Goal: Task Accomplishment & Management: Use online tool/utility

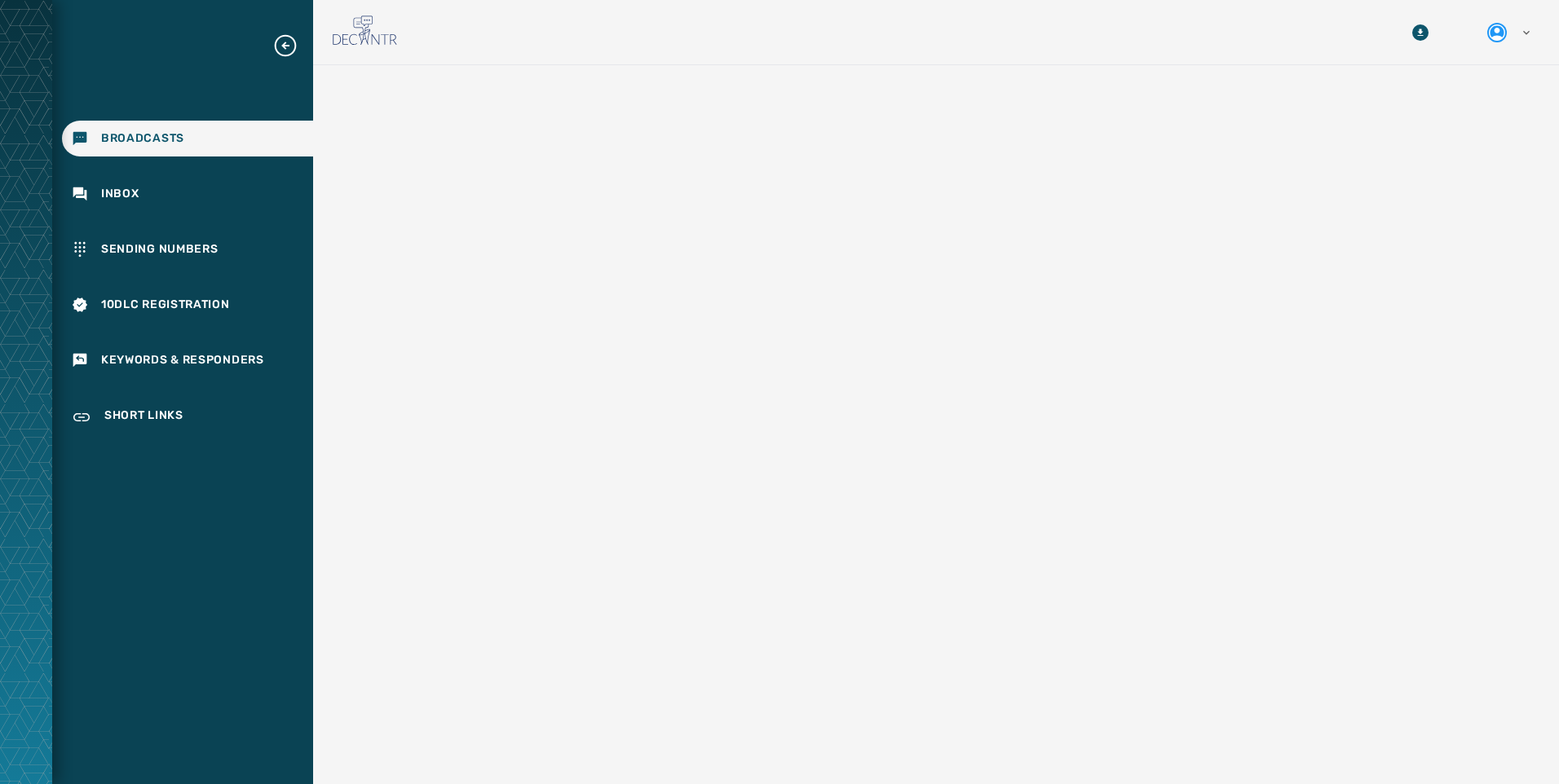
click at [245, 2] on div "Broadcasts Inbox Sending Numbers 10DLC Registration Keywords & Responders Short…" at bounding box center [182, 392] width 261 height 784
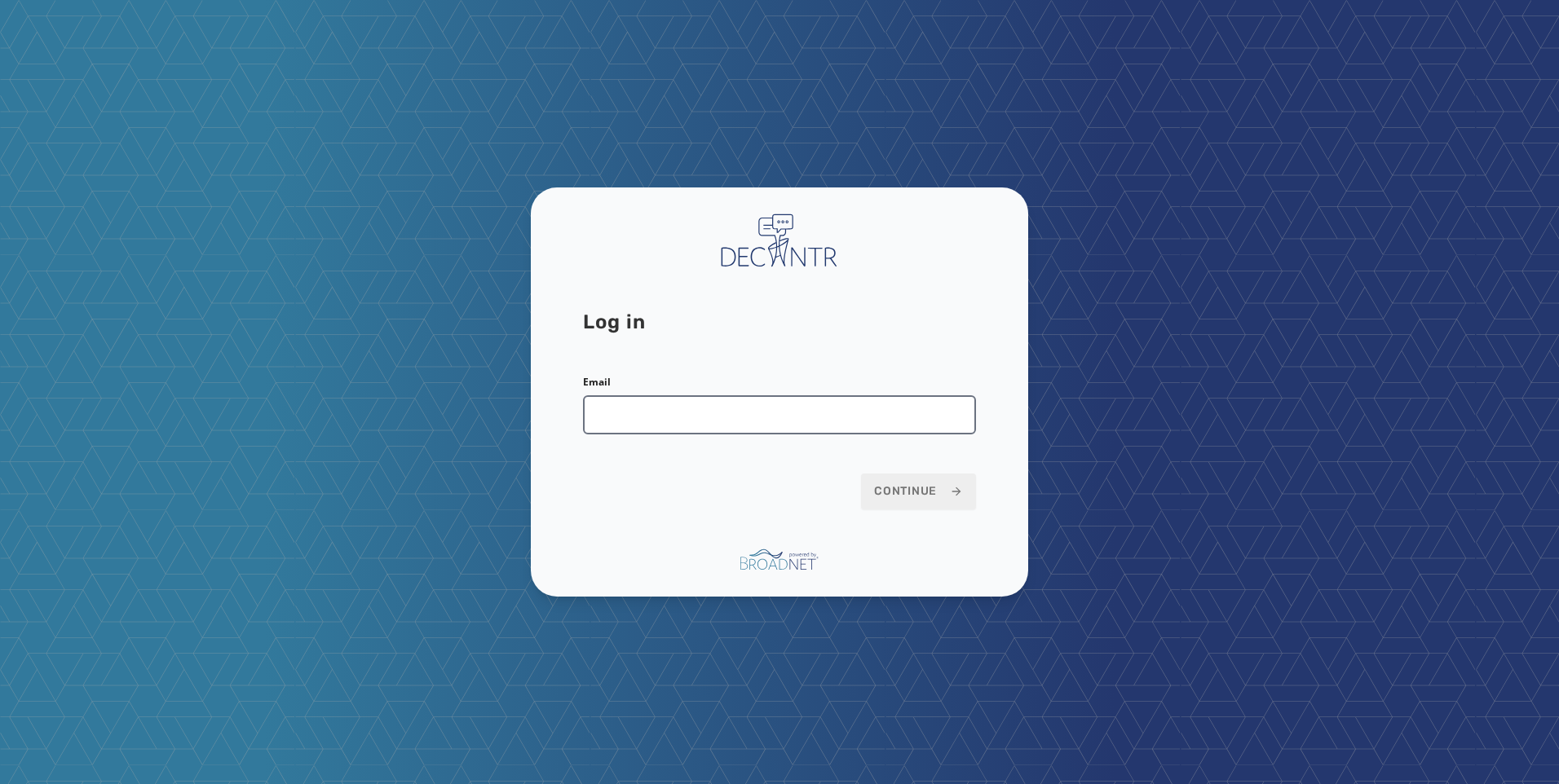
click at [754, 422] on input "Email" at bounding box center [780, 415] width 393 height 39
type input "**********"
click at [892, 487] on span "Continue" at bounding box center [919, 492] width 89 height 16
click at [906, 505] on button "Continue" at bounding box center [919, 491] width 115 height 35
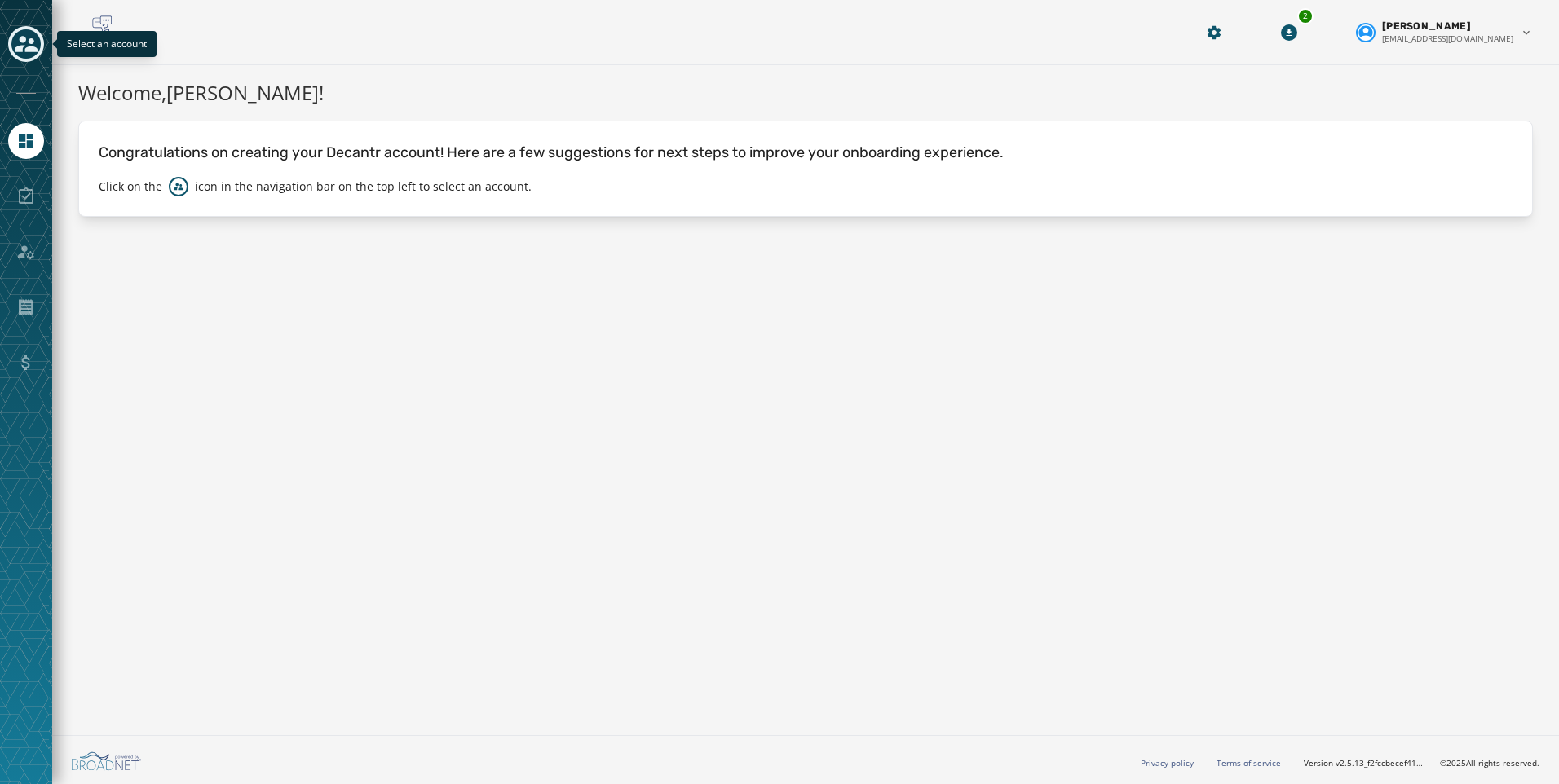
click at [15, 49] on icon "Toggle account select drawer" at bounding box center [25, 44] width 23 height 16
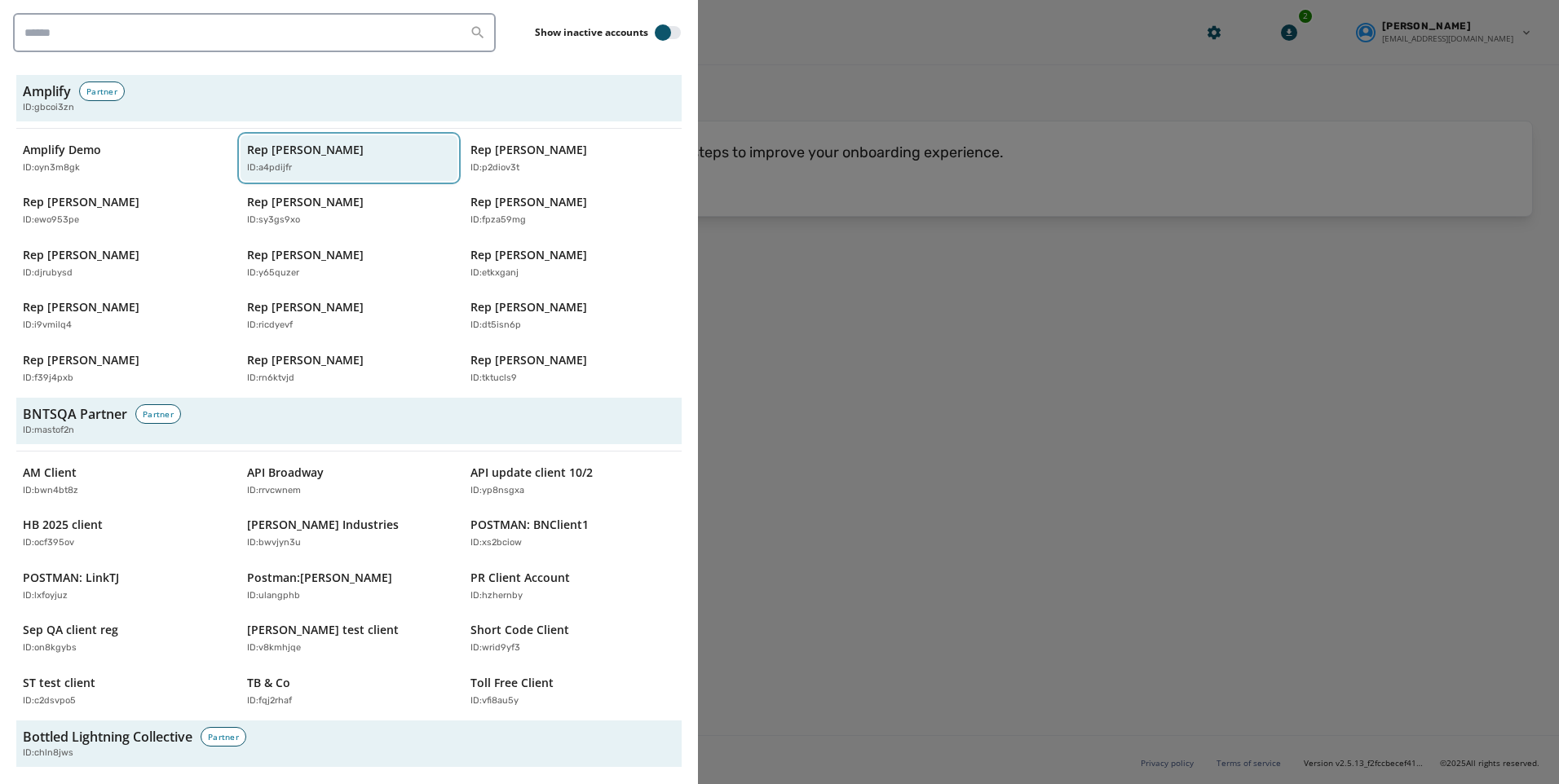
click at [306, 161] on div "ID: a4pdijfr" at bounding box center [341, 167] width 188 height 14
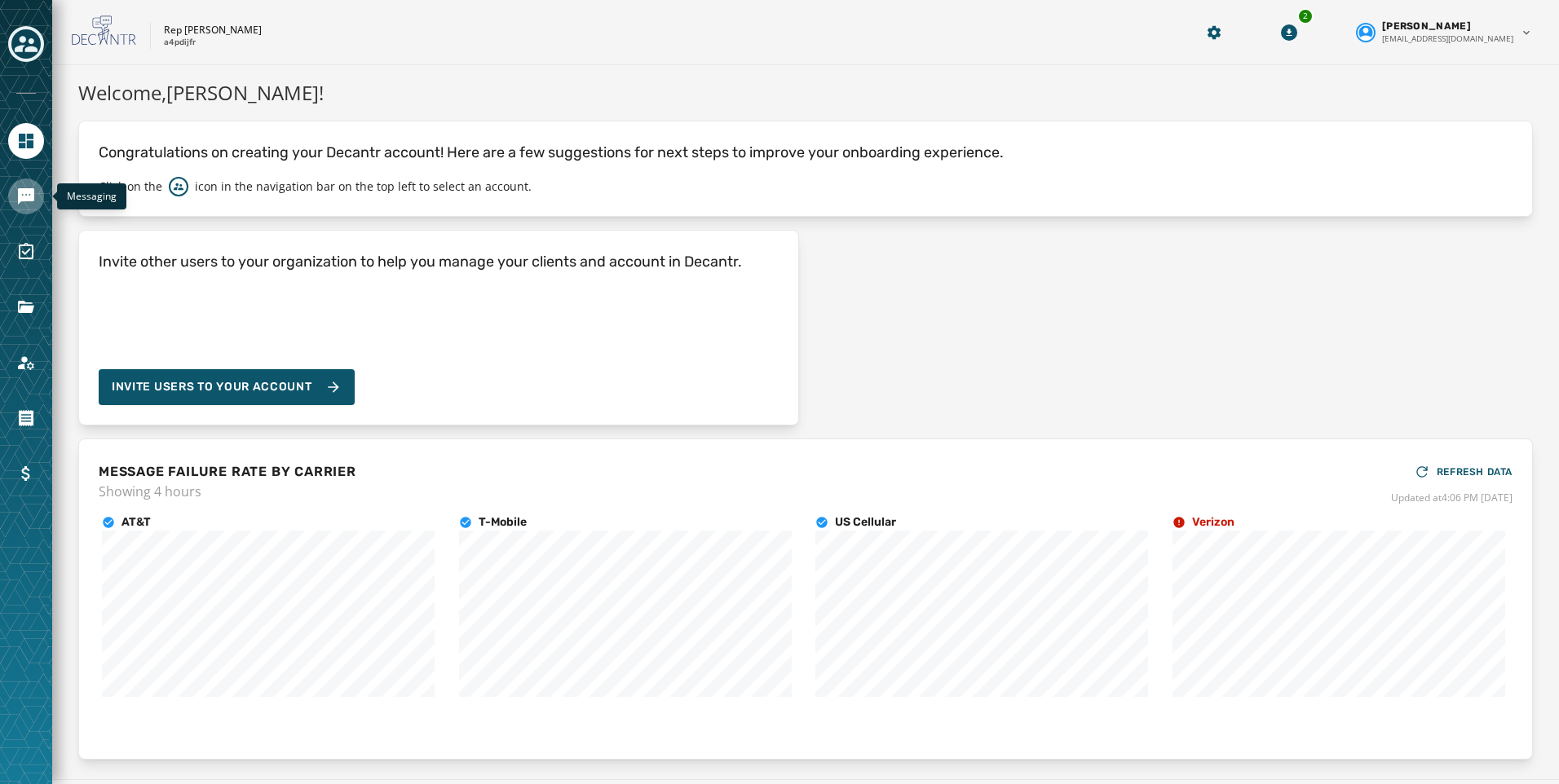
click at [27, 200] on icon "Navigate to Messaging" at bounding box center [26, 196] width 16 height 16
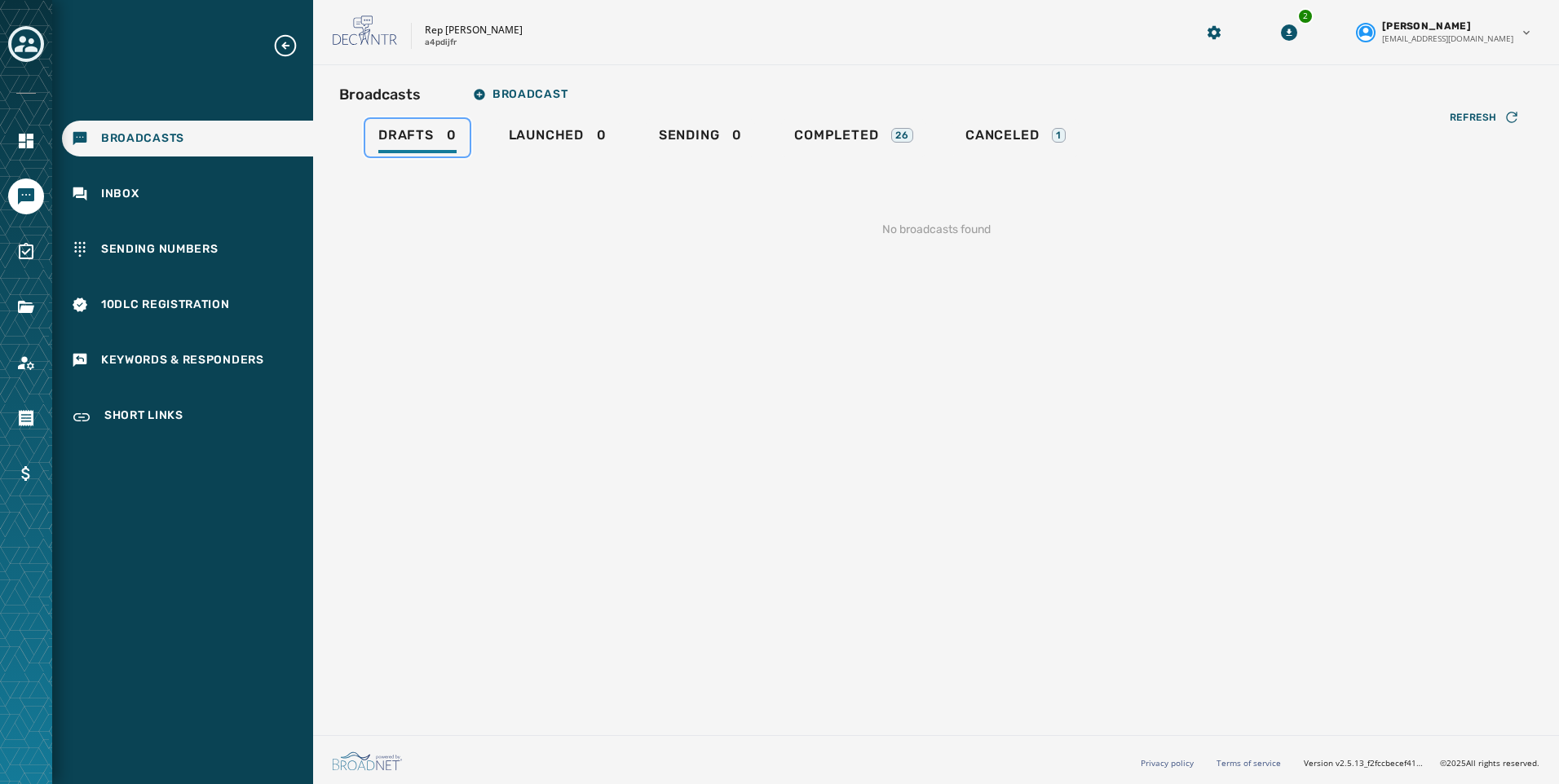
click at [438, 146] on div "Drafts 0" at bounding box center [417, 140] width 78 height 26
click at [559, 146] on div "Launched 0" at bounding box center [558, 140] width 98 height 26
click at [696, 150] on div "Sending 0" at bounding box center [699, 140] width 83 height 26
click at [875, 153] on div "Completed 26" at bounding box center [853, 140] width 119 height 26
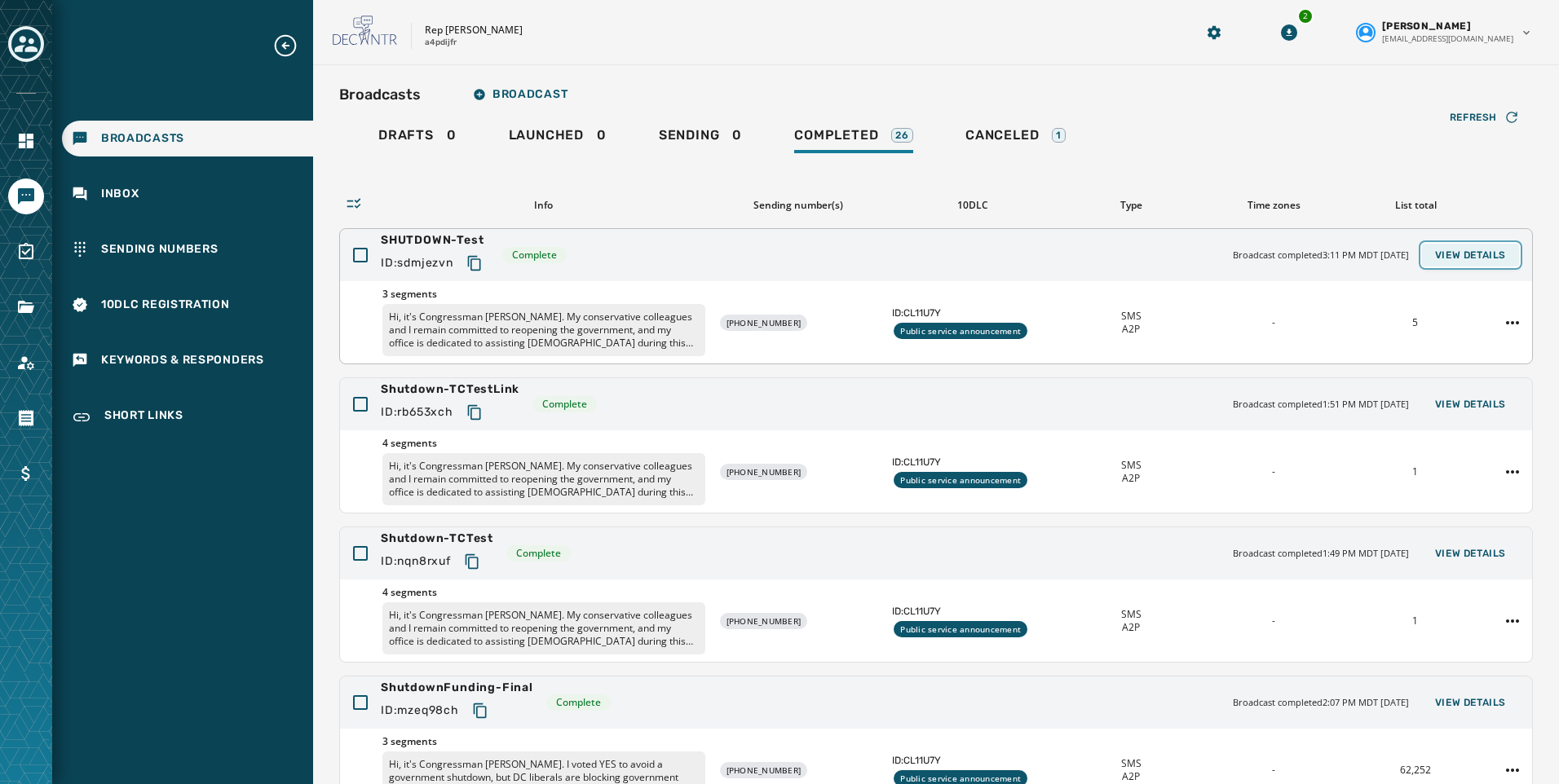
click at [1460, 264] on button "View Details" at bounding box center [1470, 255] width 97 height 23
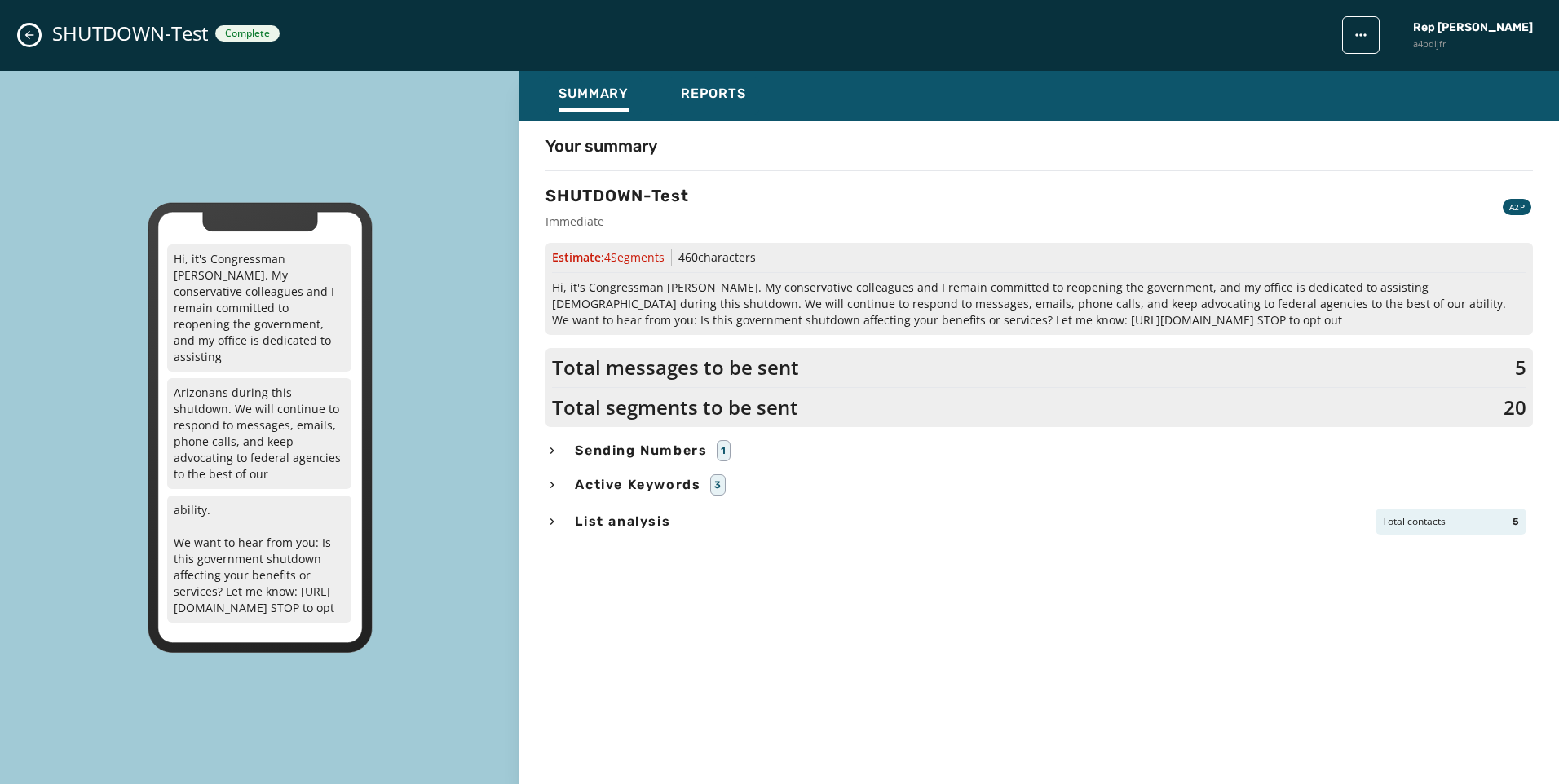
click at [31, 29] on icon "Close admin drawer" at bounding box center [29, 35] width 13 height 13
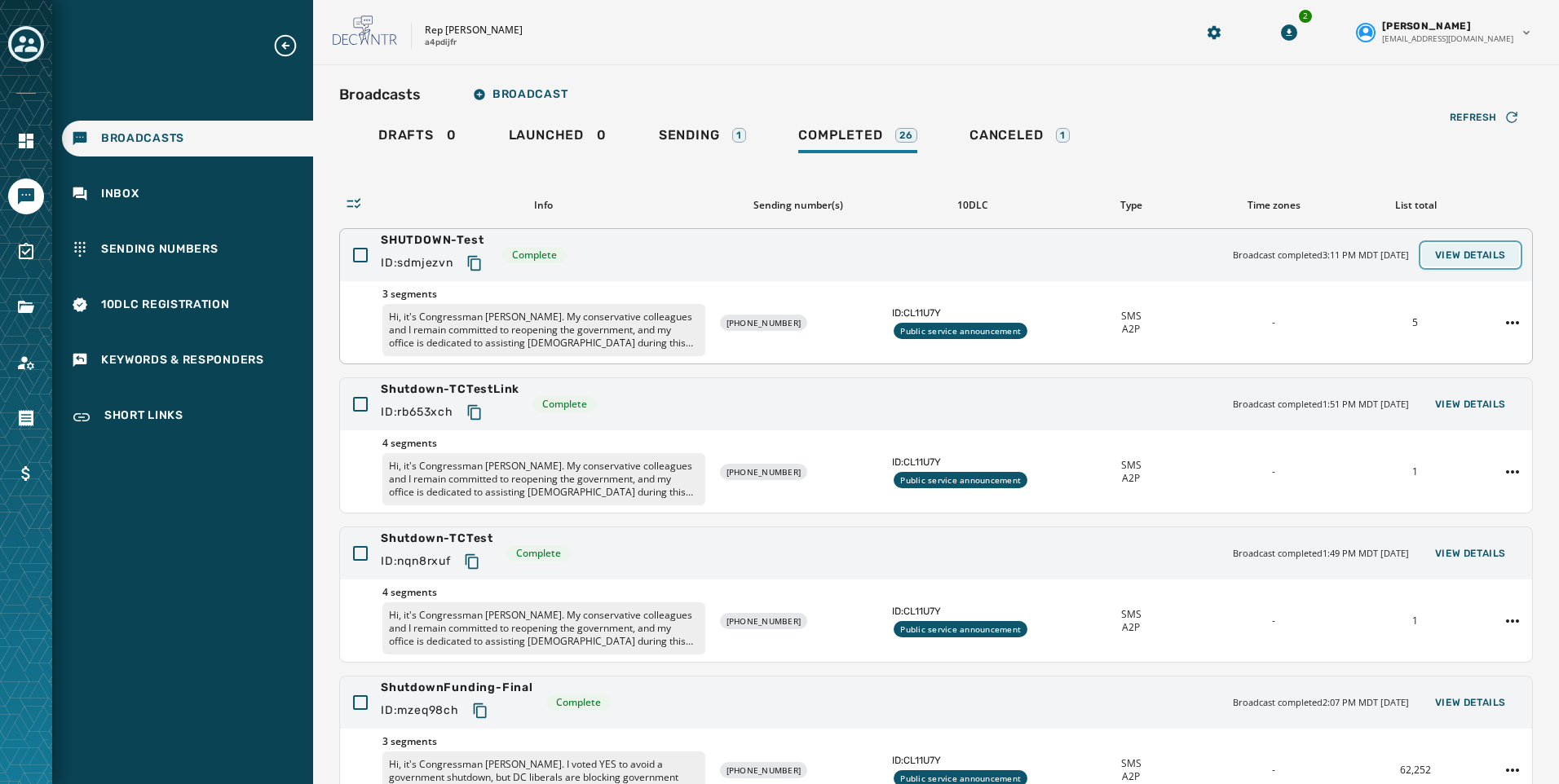
drag, startPoint x: 1487, startPoint y: 254, endPoint x: 1448, endPoint y: 263, distance: 40.0
click at [1487, 254] on span "View Details" at bounding box center [1471, 255] width 71 height 13
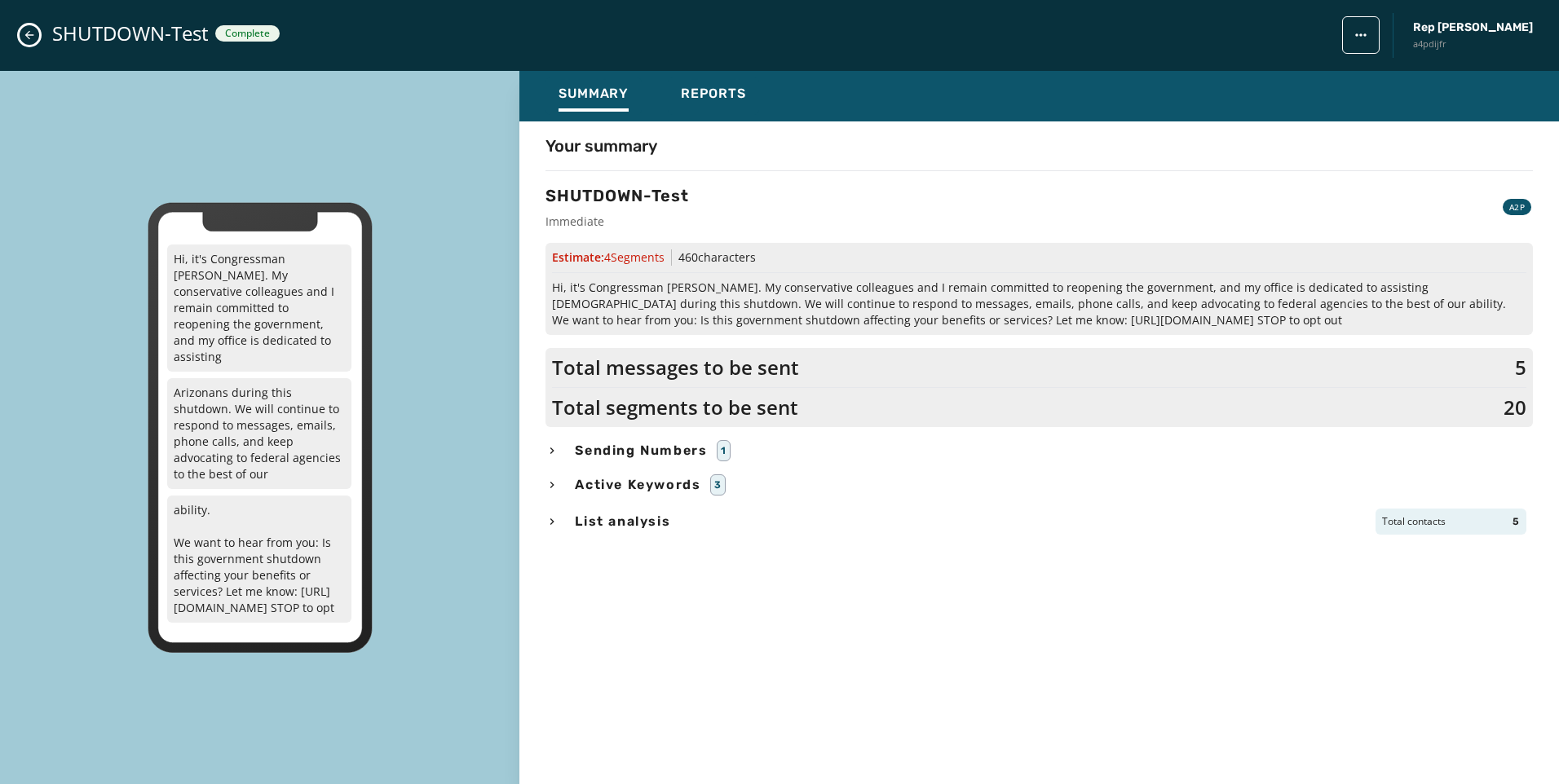
click at [27, 26] on button "Close admin drawer" at bounding box center [30, 35] width 20 height 20
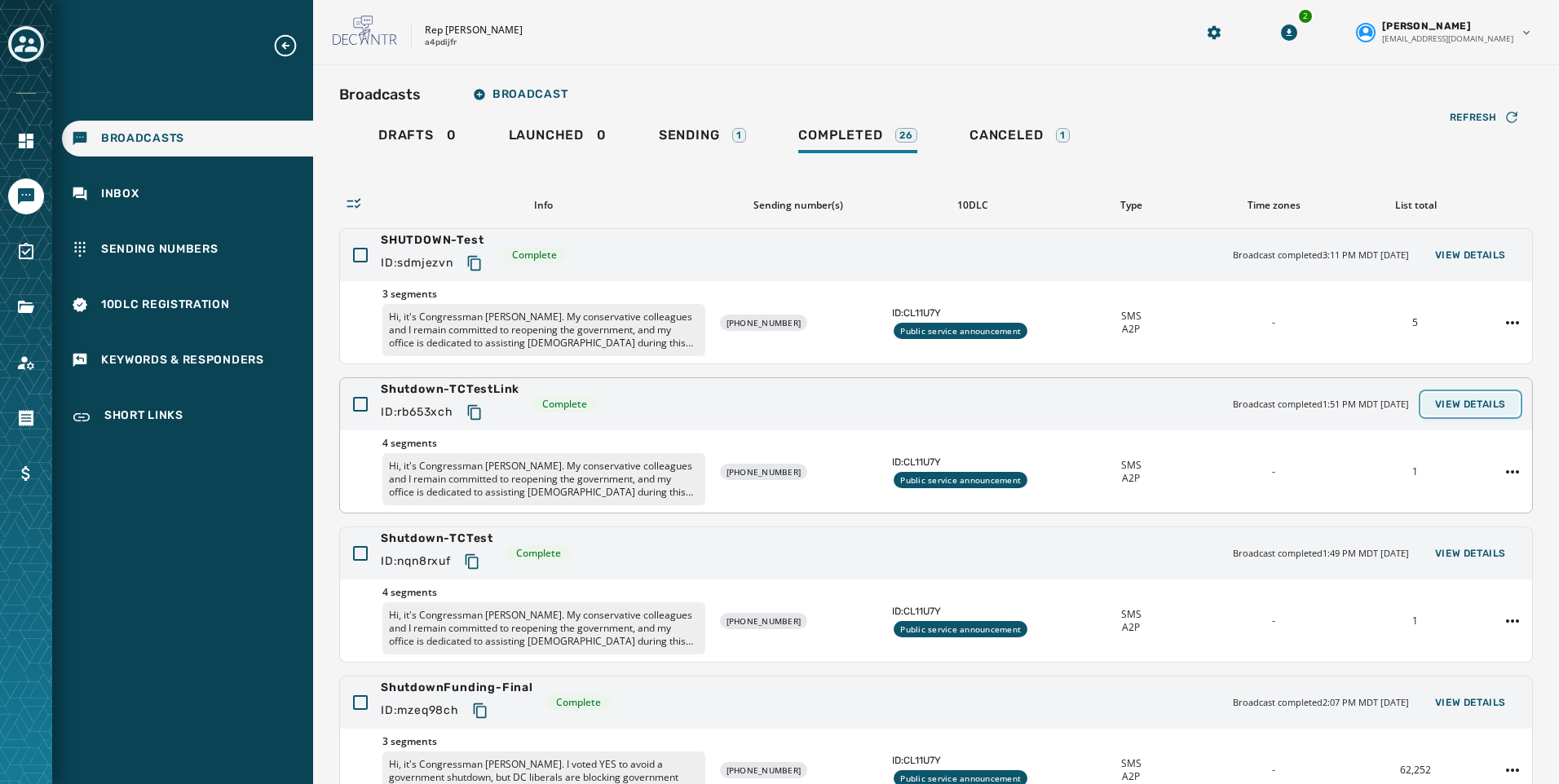
click at [1474, 398] on span "View Details" at bounding box center [1471, 404] width 71 height 13
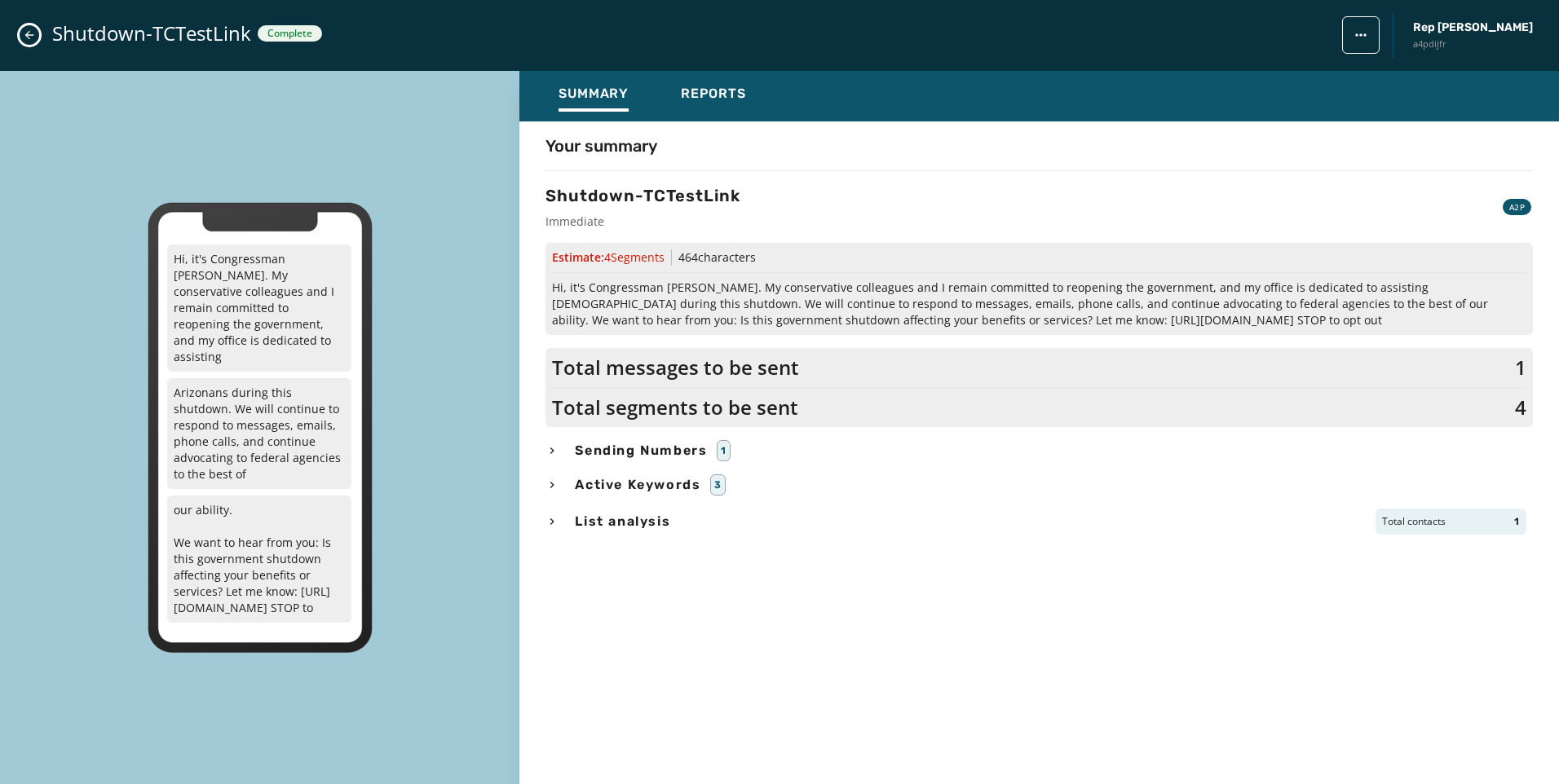
click at [25, 37] on icon "Close admin drawer" at bounding box center [29, 35] width 13 height 13
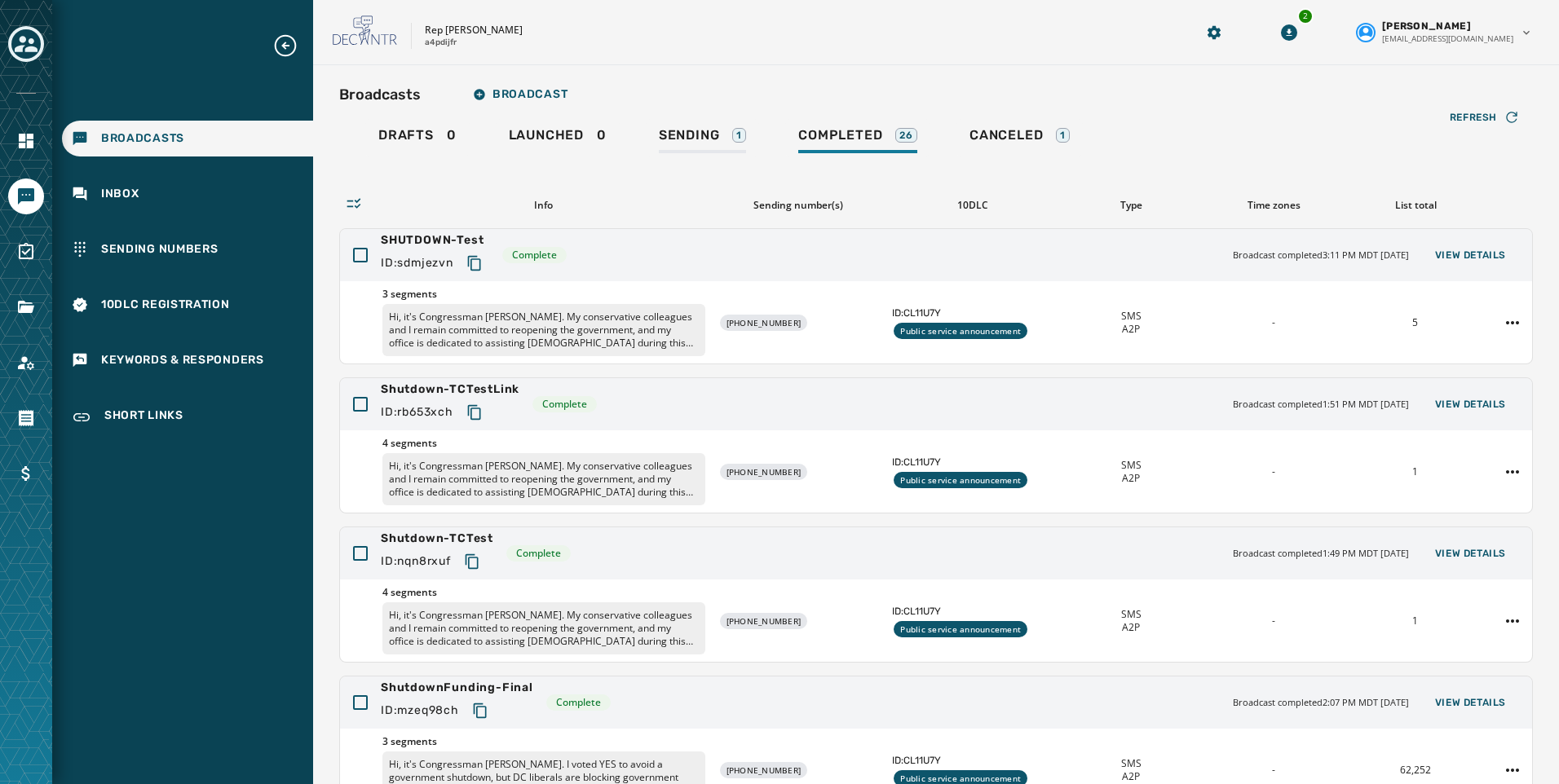
drag, startPoint x: 585, startPoint y: 162, endPoint x: 706, endPoint y: 128, distance: 125.7
click at [585, 162] on div "Refresh Info Sending number(s) 10DLC Type Time zones List total SHUTDOWN-Test I…" at bounding box center [936, 577] width 1193 height 840
click at [699, 127] on span "Sending" at bounding box center [689, 136] width 61 height 16
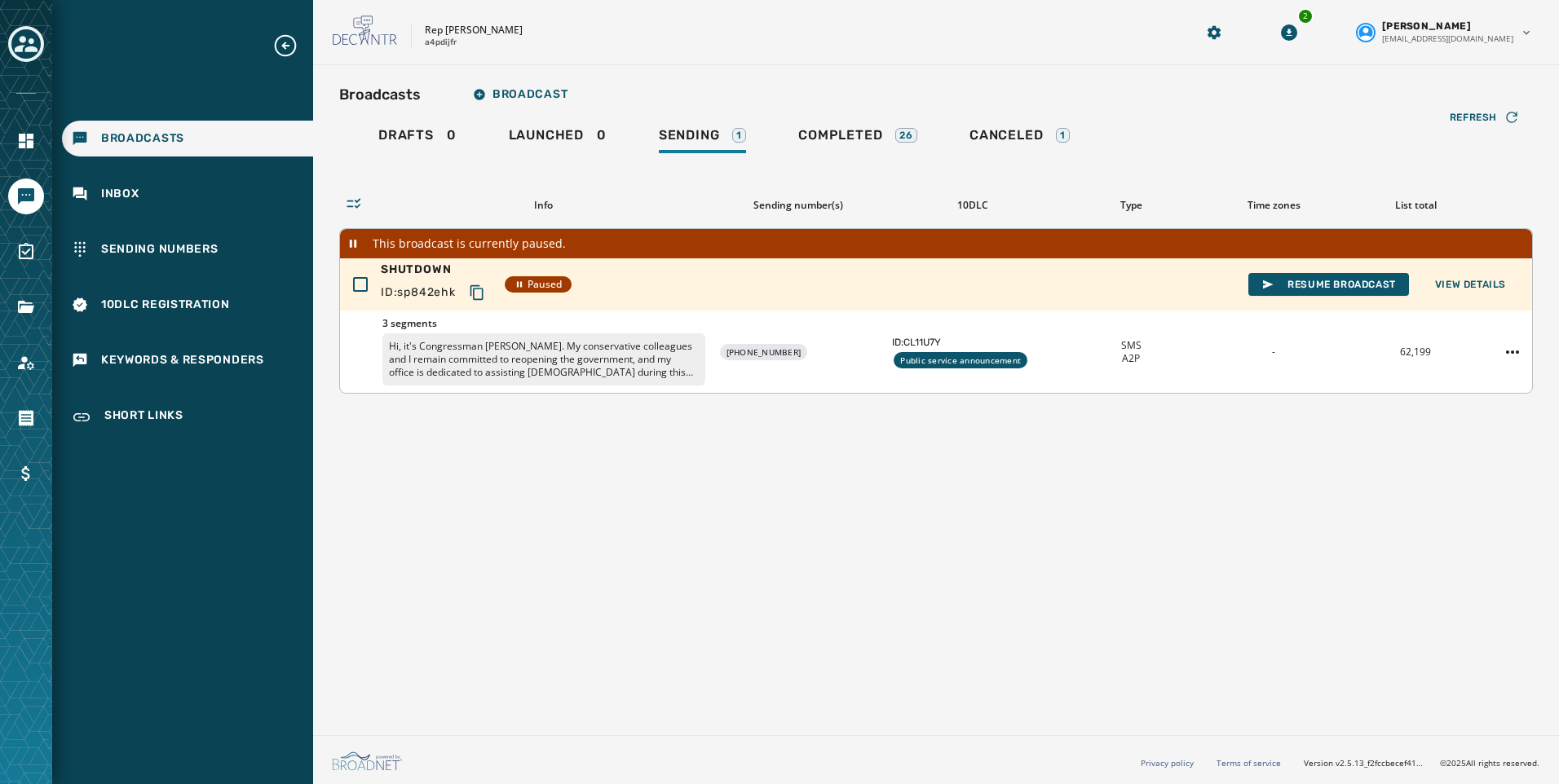
click at [1499, 296] on div "SHUTDOWN ID: sp842ehk Paused Resume Broadcast View Details" at bounding box center [936, 284] width 1192 height 52
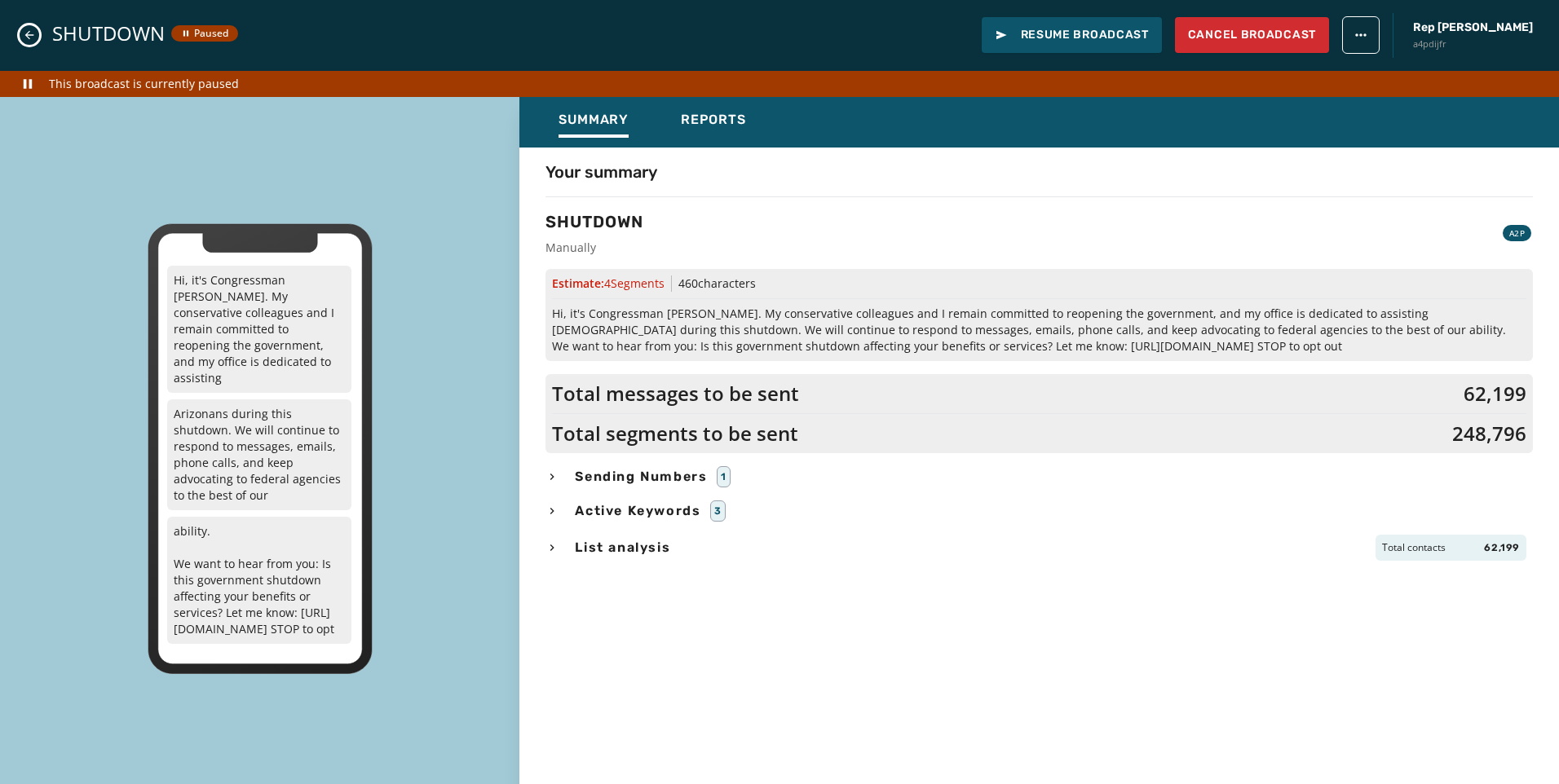
drag, startPoint x: 569, startPoint y: 508, endPoint x: 561, endPoint y: 490, distance: 19.7
click at [569, 508] on div "Active Keywords 3" at bounding box center [1040, 510] width 988 height 21
click at [558, 476] on icon "button" at bounding box center [552, 477] width 13 height 13
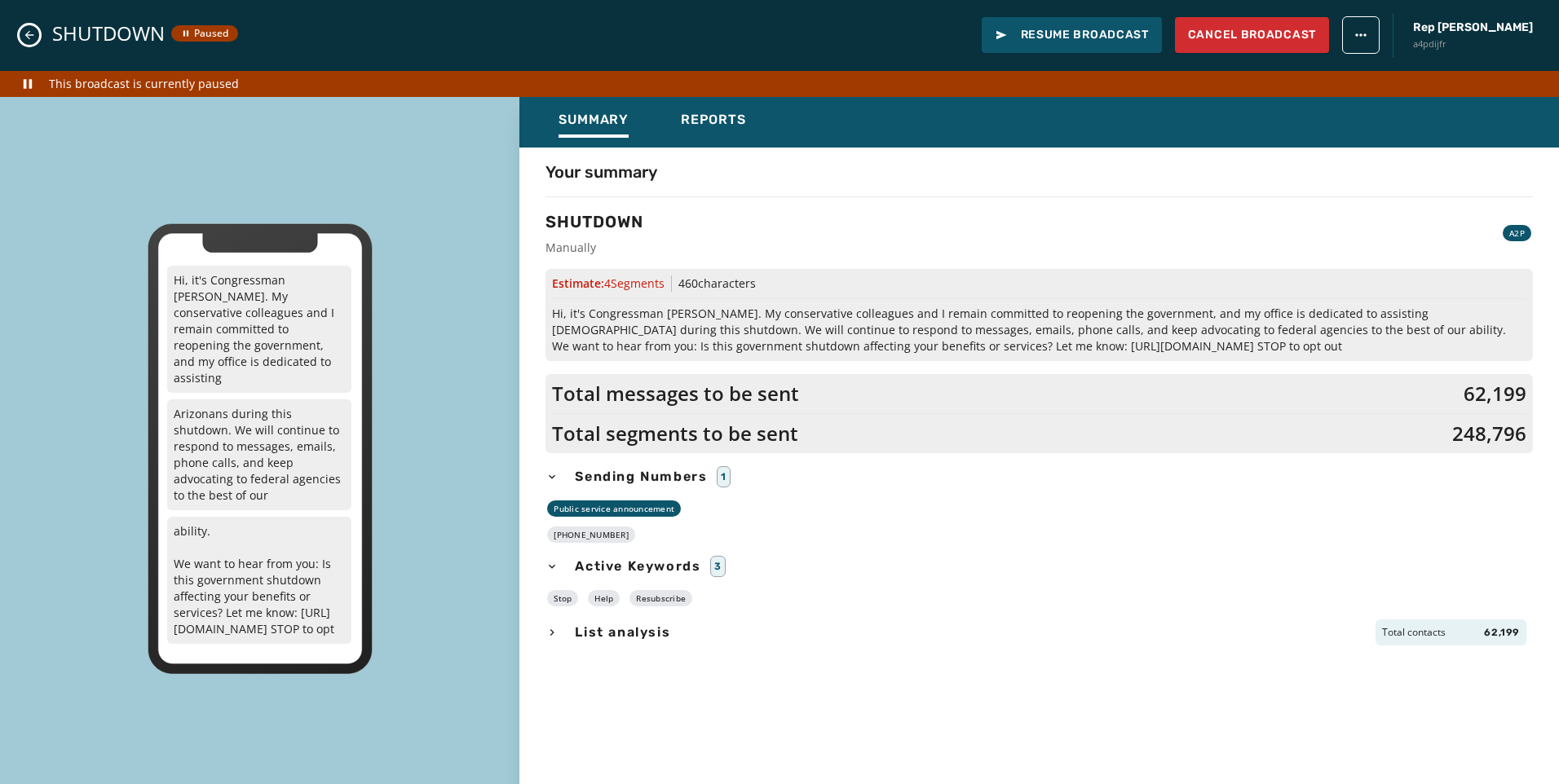
click at [25, 35] on icon "Close admin drawer" at bounding box center [29, 35] width 13 height 13
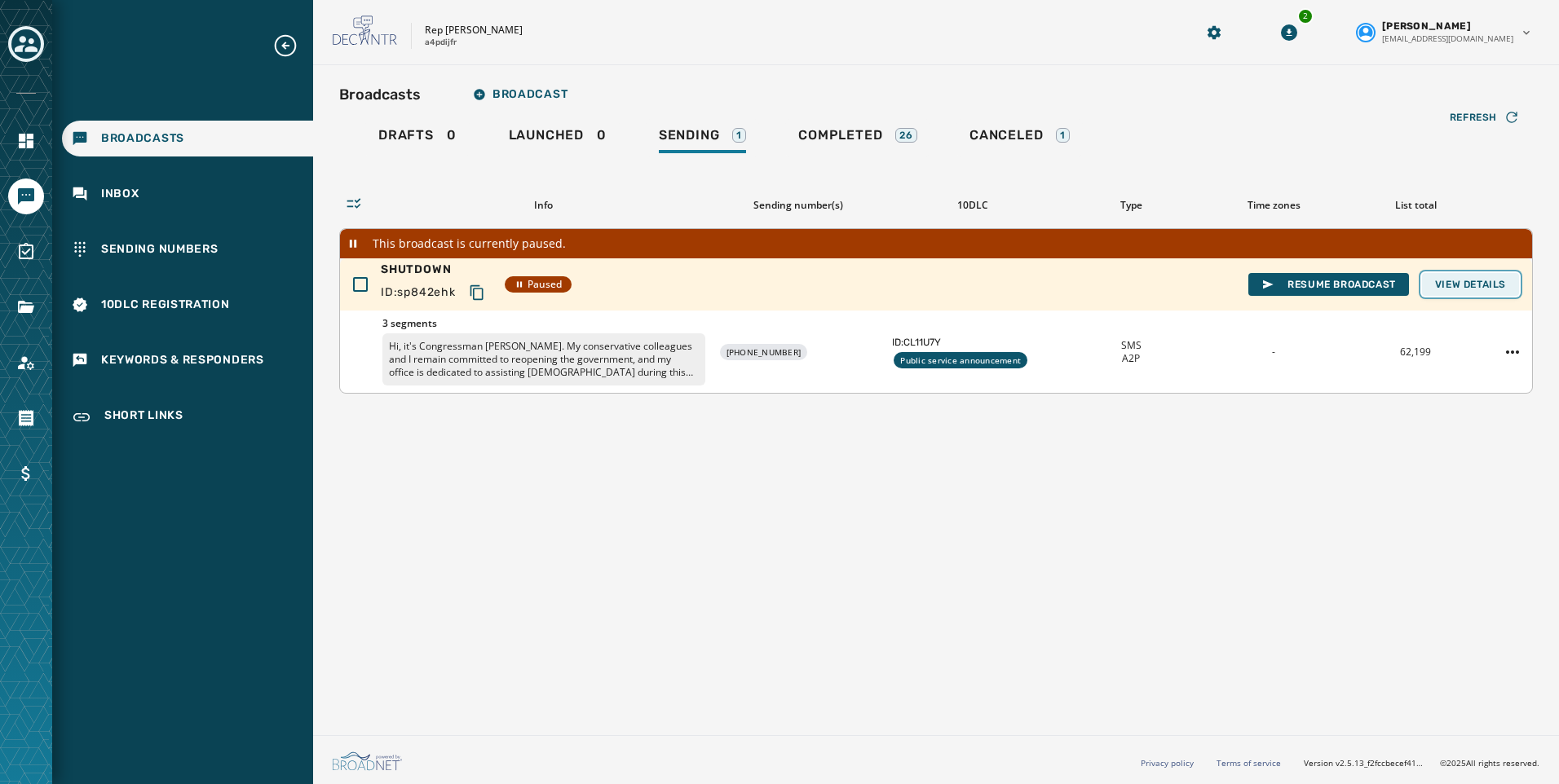
click at [1472, 286] on span "View Details" at bounding box center [1471, 285] width 71 height 13
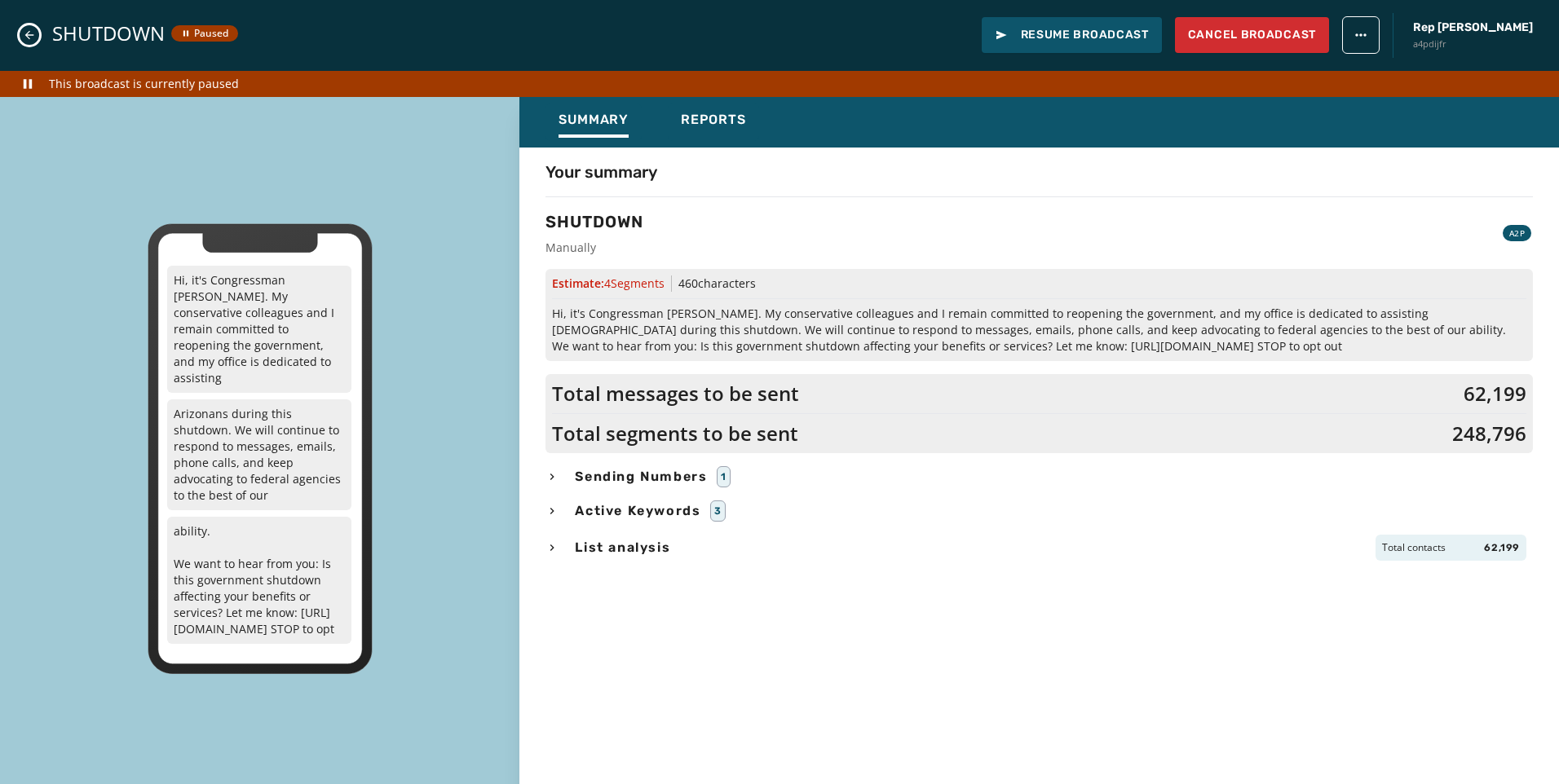
click at [22, 28] on button "Close admin drawer" at bounding box center [30, 35] width 20 height 20
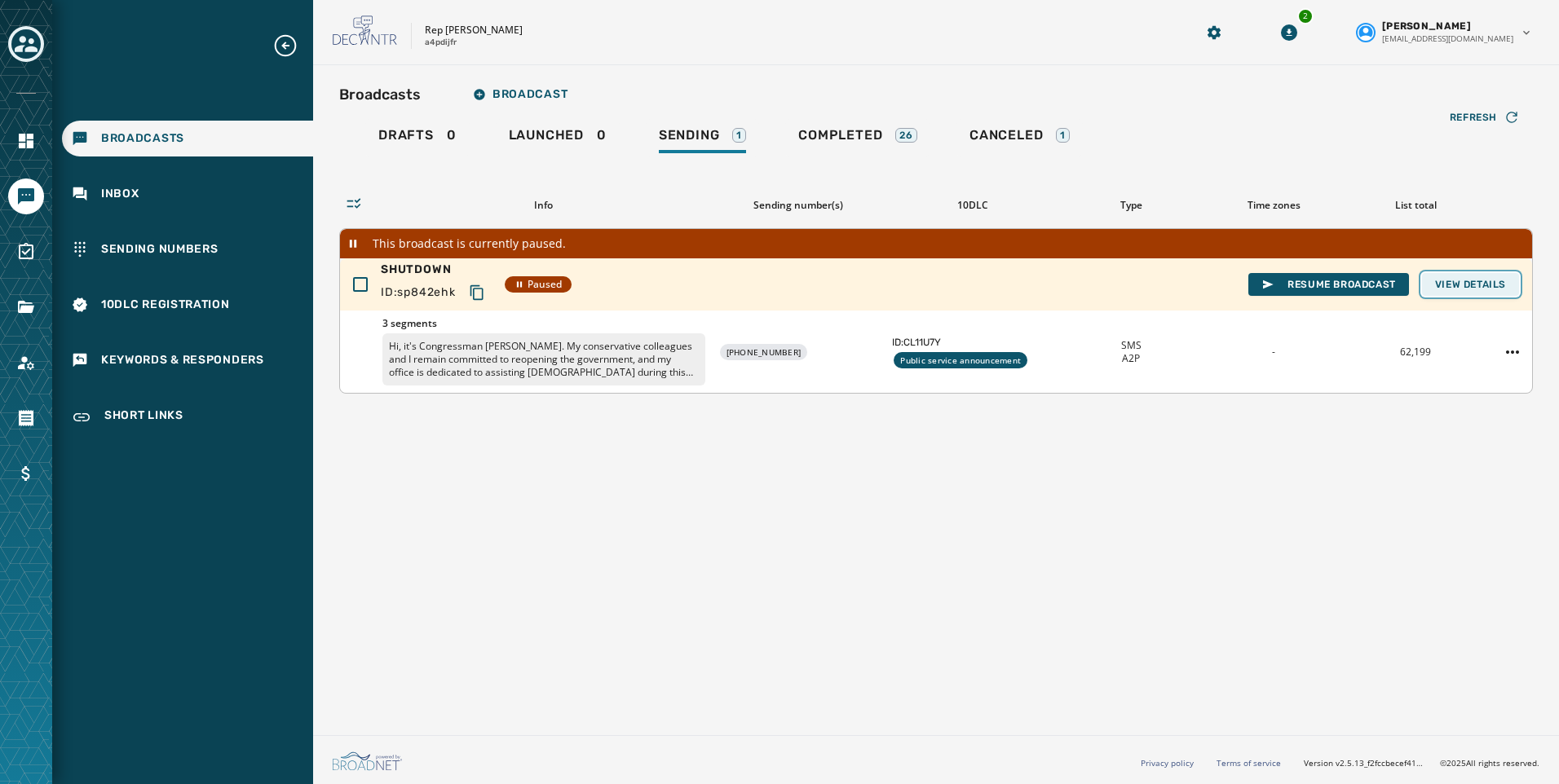
click at [1455, 295] on button "View Details" at bounding box center [1470, 284] width 97 height 23
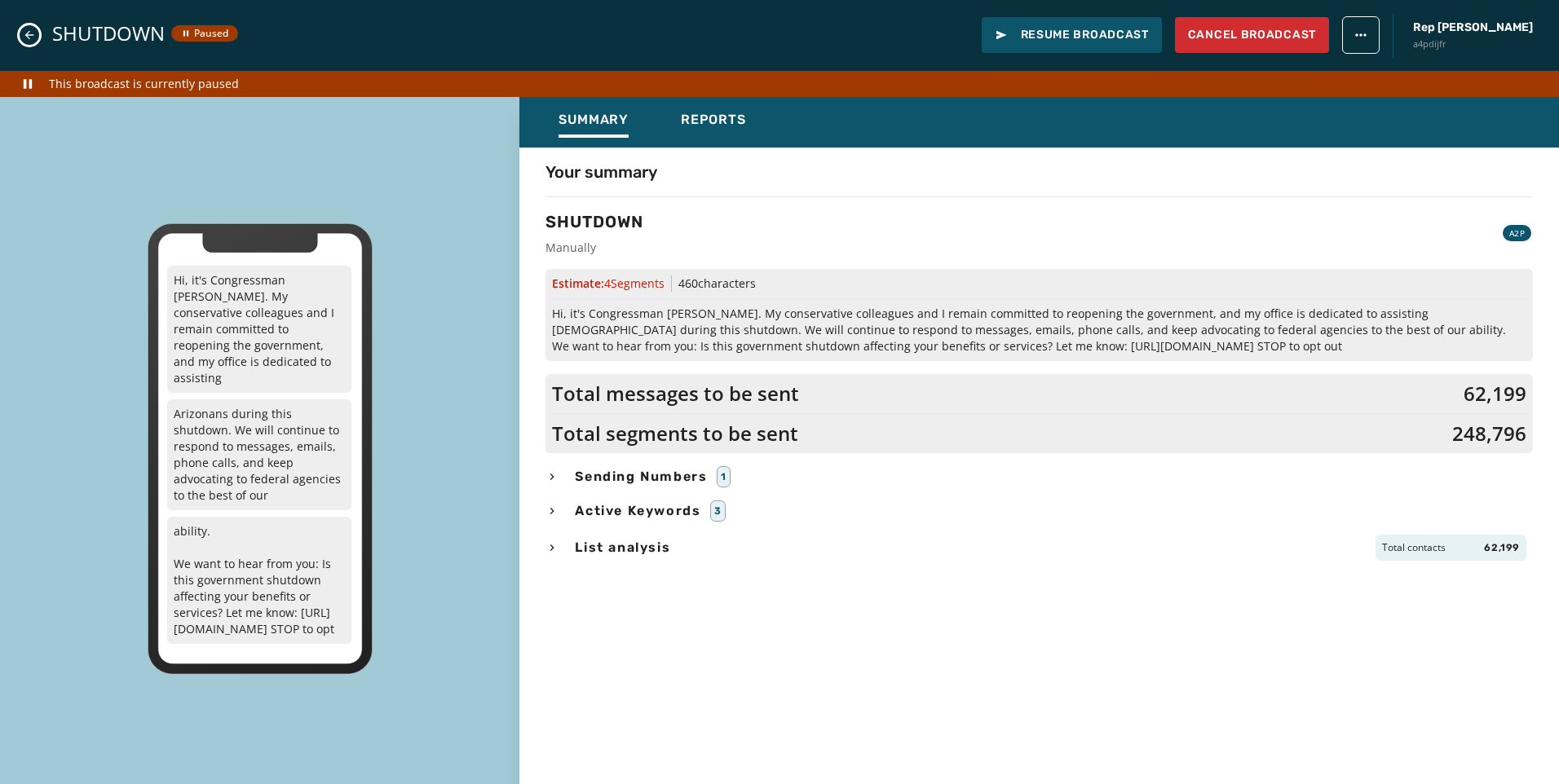
click at [27, 35] on icon "Close admin drawer" at bounding box center [30, 35] width 9 height 9
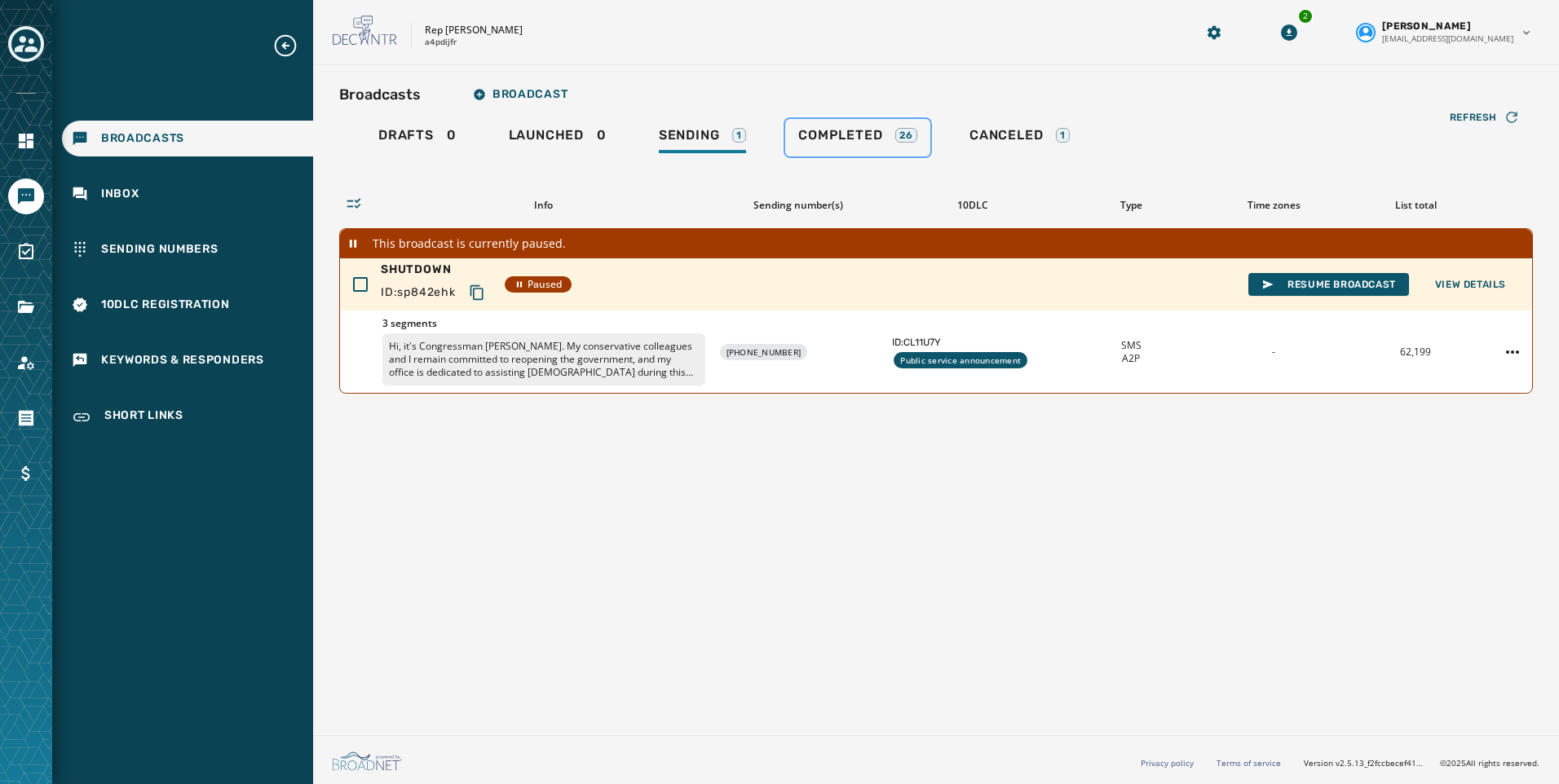
drag, startPoint x: 809, startPoint y: 136, endPoint x: 1152, endPoint y: 182, distance: 346.1
click at [809, 136] on span "Completed" at bounding box center [840, 136] width 84 height 16
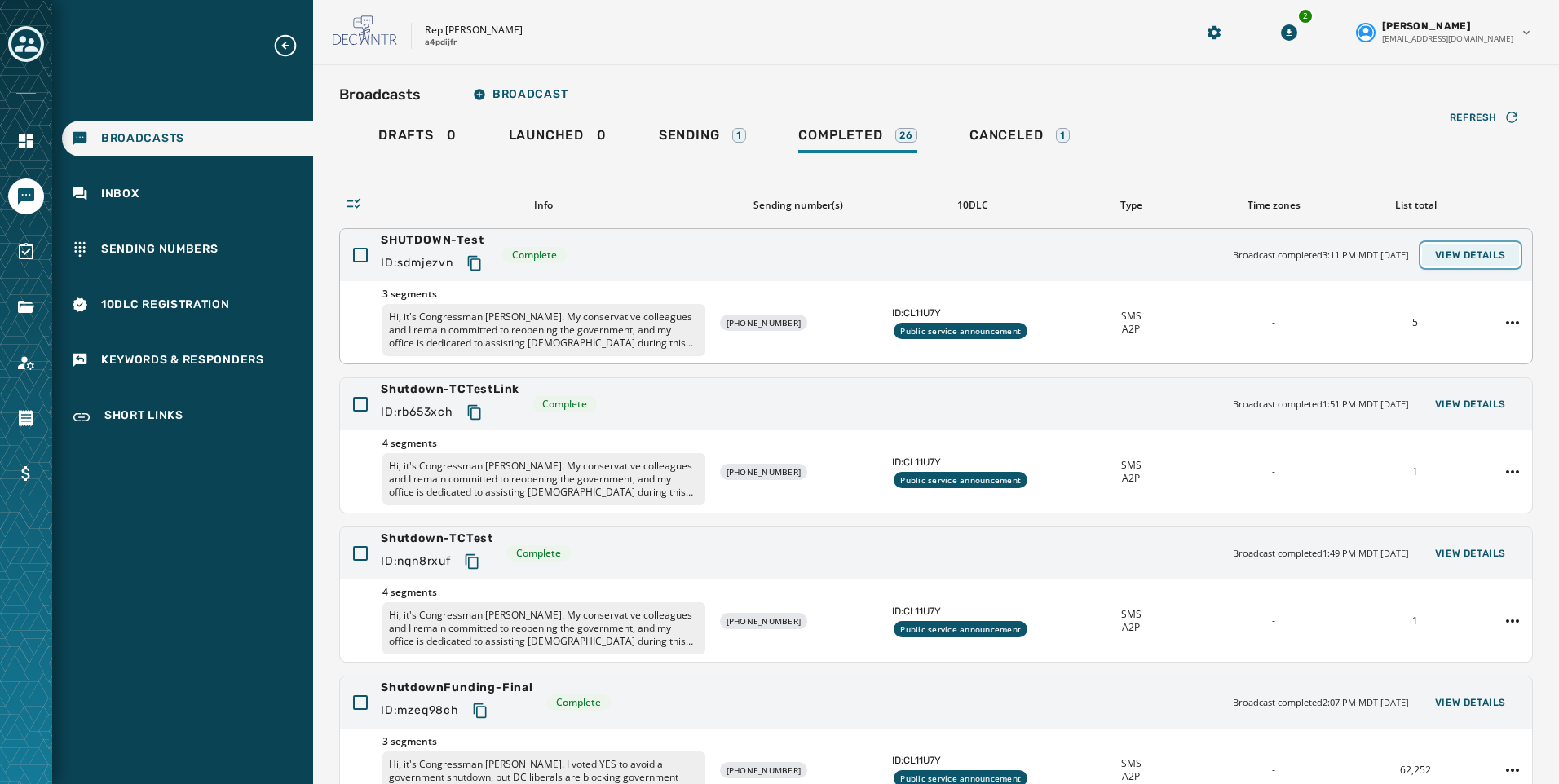
click at [1454, 256] on span "View Details" at bounding box center [1471, 255] width 71 height 13
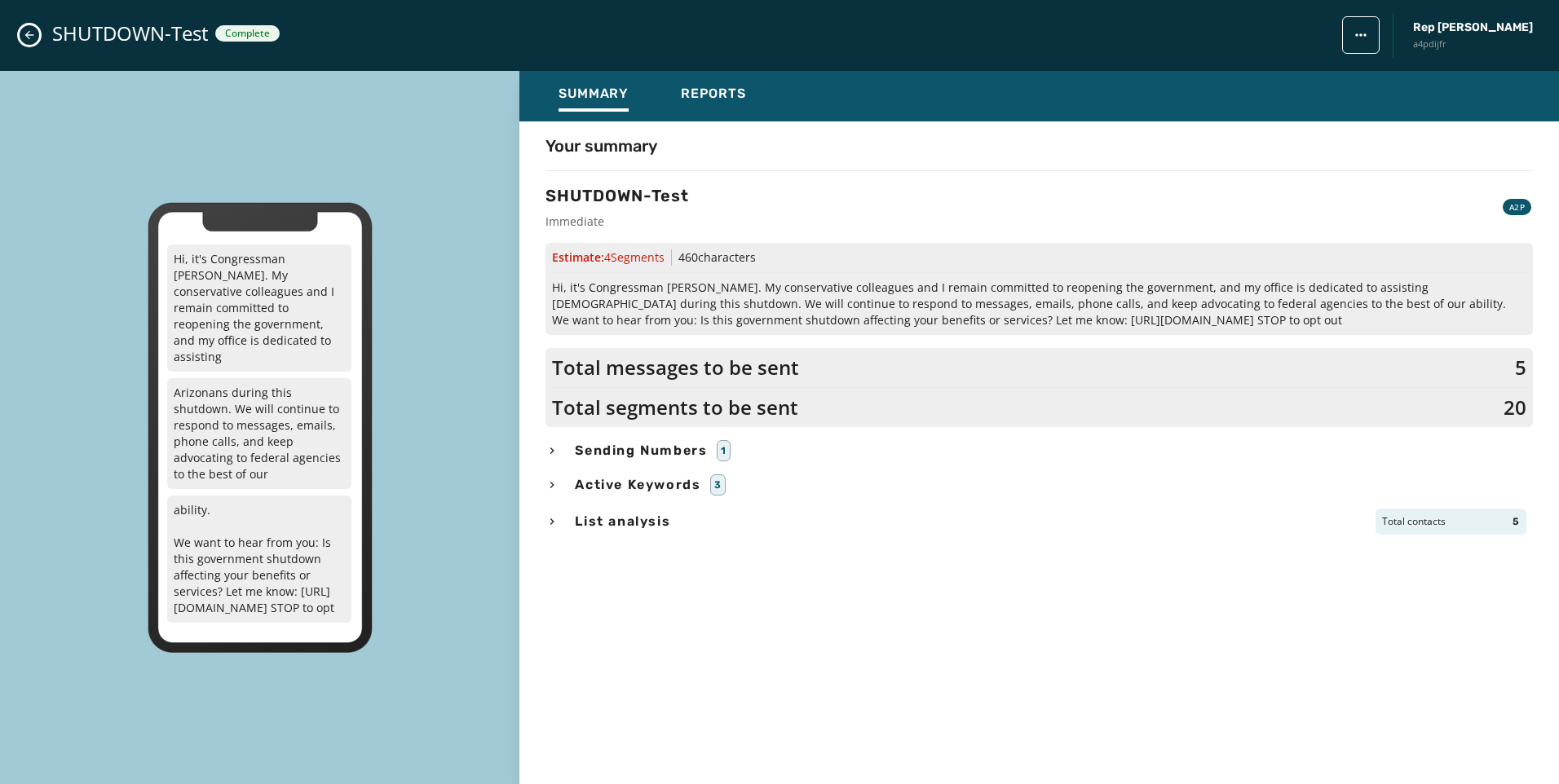
click at [30, 37] on icon "Close admin drawer" at bounding box center [29, 35] width 13 height 13
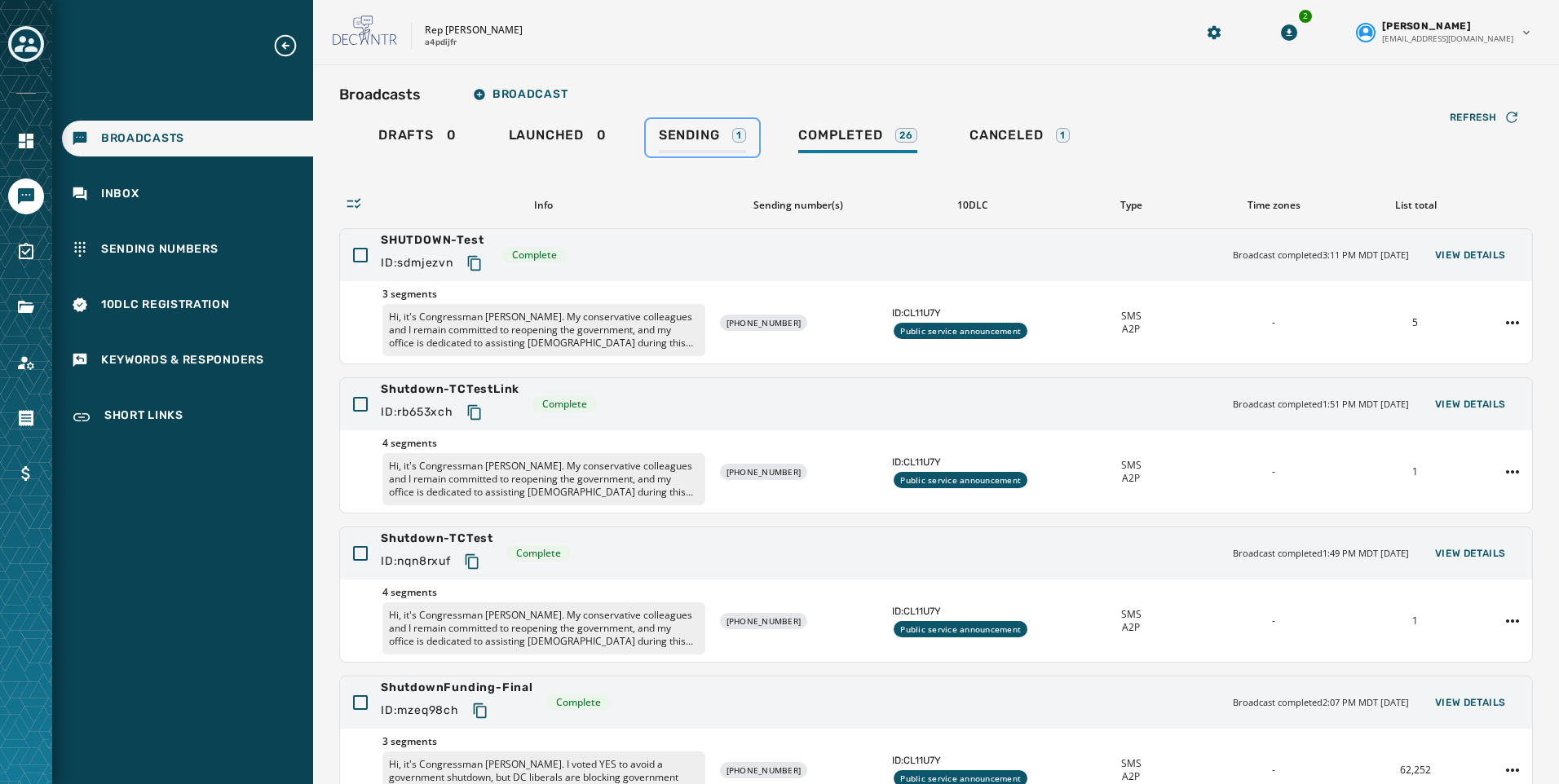
click at [711, 123] on link "Sending 1" at bounding box center [702, 137] width 114 height 37
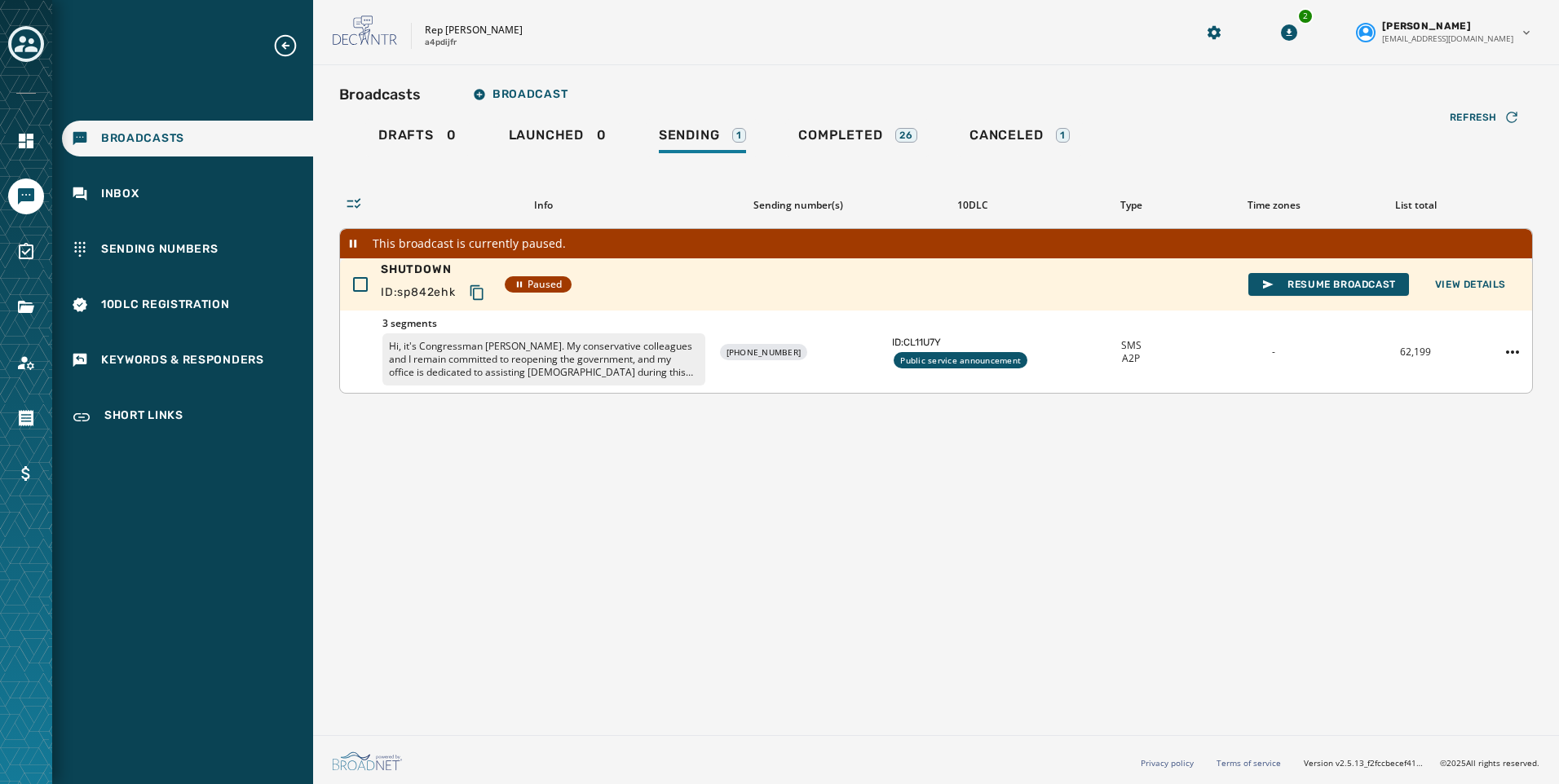
click at [1494, 262] on div "SHUTDOWN ID: sp842ehk Paused Resume Broadcast View Details" at bounding box center [936, 284] width 1192 height 52
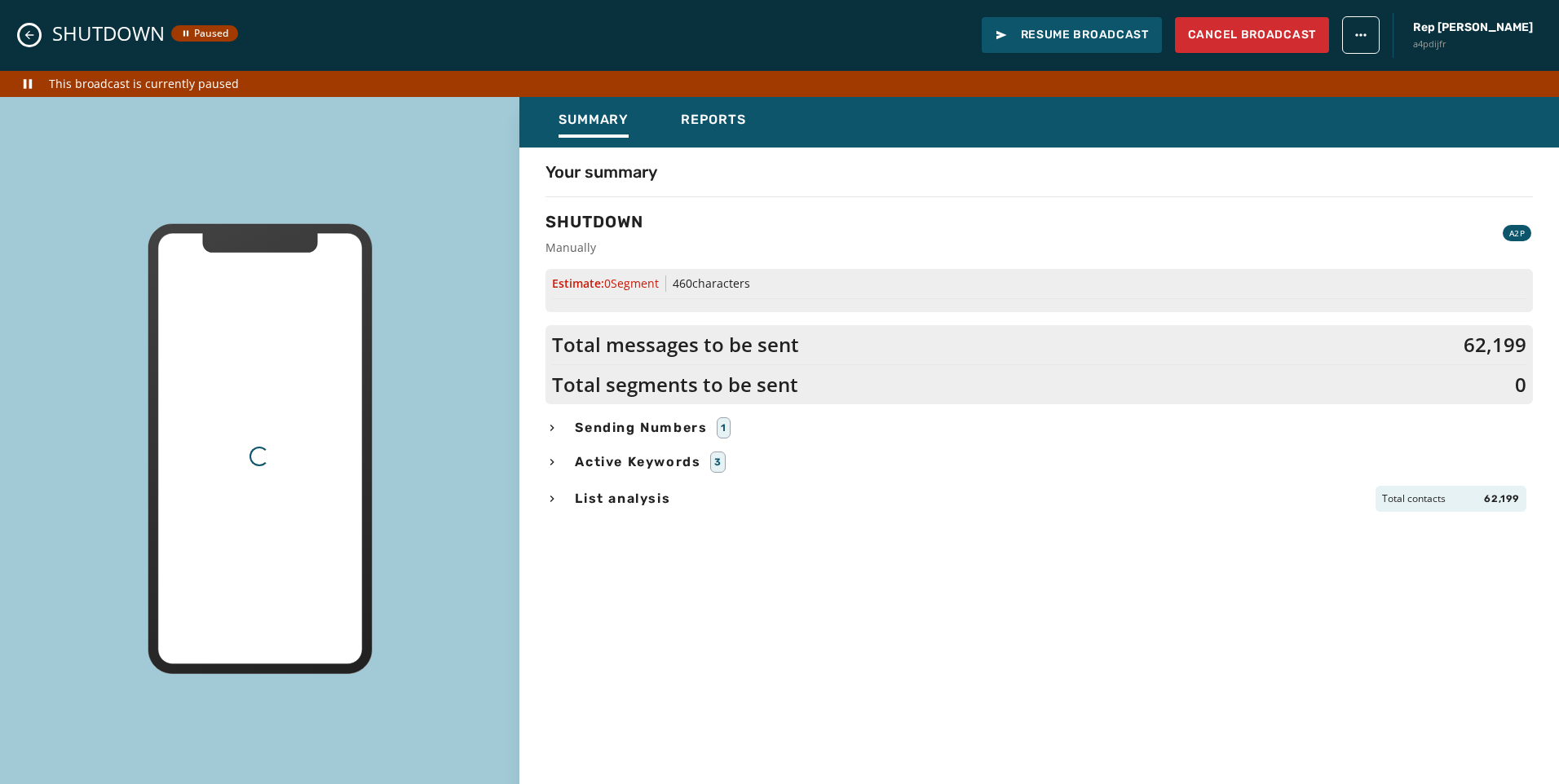
click at [1494, 279] on div "Broadcasts Broadcast Drafts 0 Launched 0 Sending 1 Completed 26 Canceled 1 Refr…" at bounding box center [936, 236] width 1193 height 316
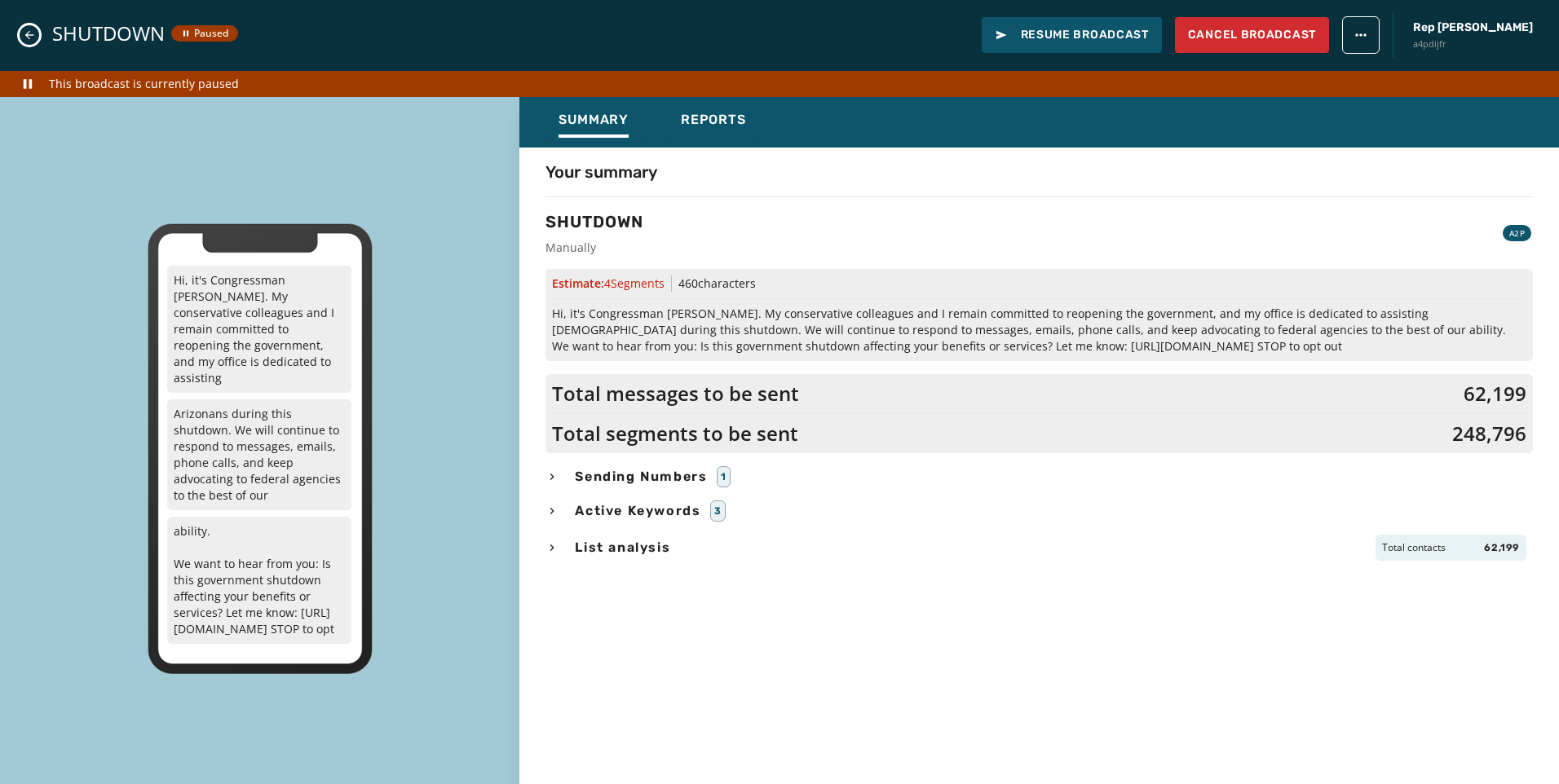
click at [27, 30] on icon "Close admin drawer" at bounding box center [29, 35] width 13 height 13
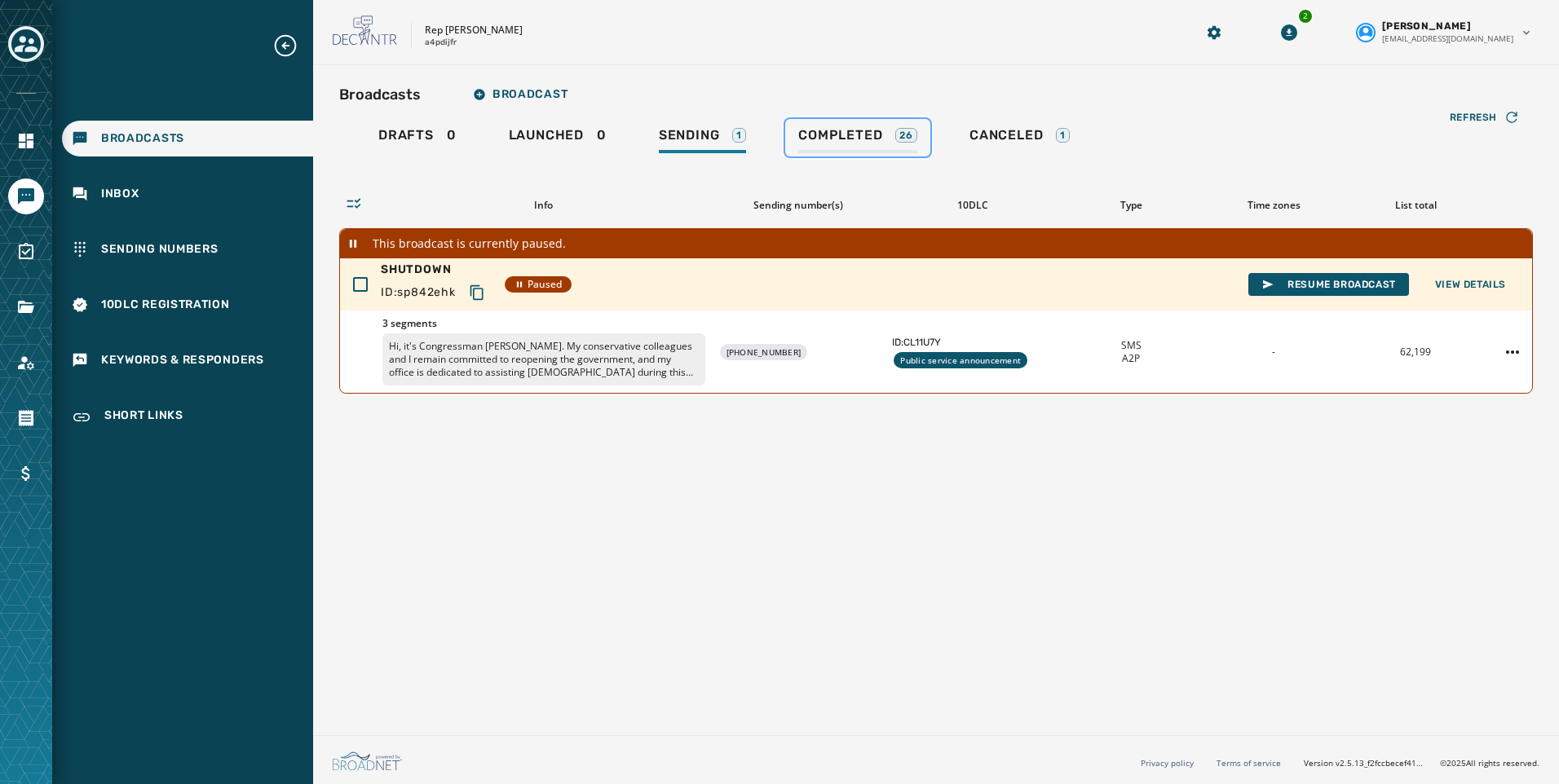
drag, startPoint x: 847, startPoint y: 122, endPoint x: 898, endPoint y: 142, distance: 54.8
click at [847, 122] on link "Completed 26" at bounding box center [858, 137] width 146 height 37
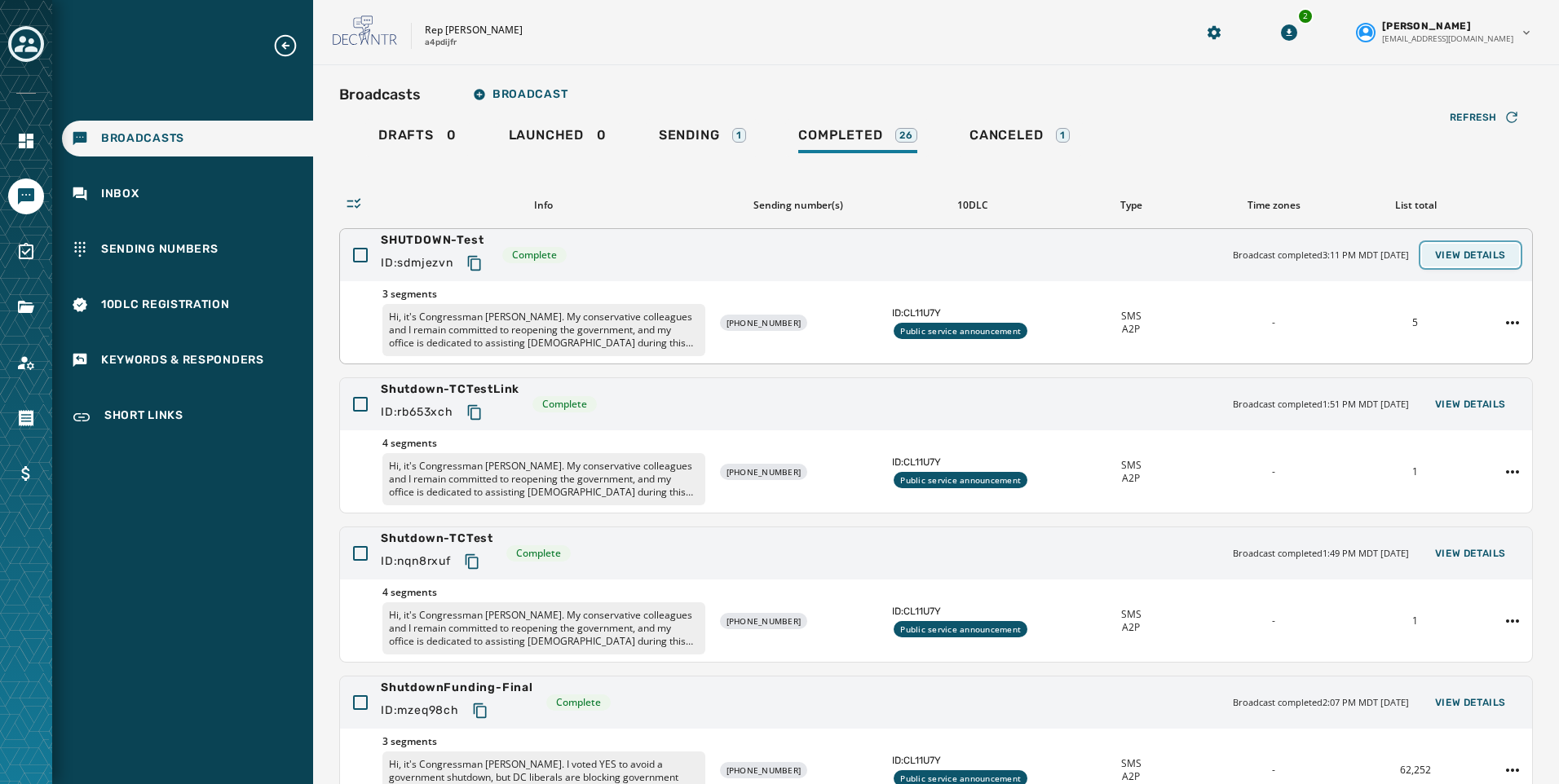
click at [1453, 248] on span "View Details" at bounding box center [1471, 255] width 71 height 13
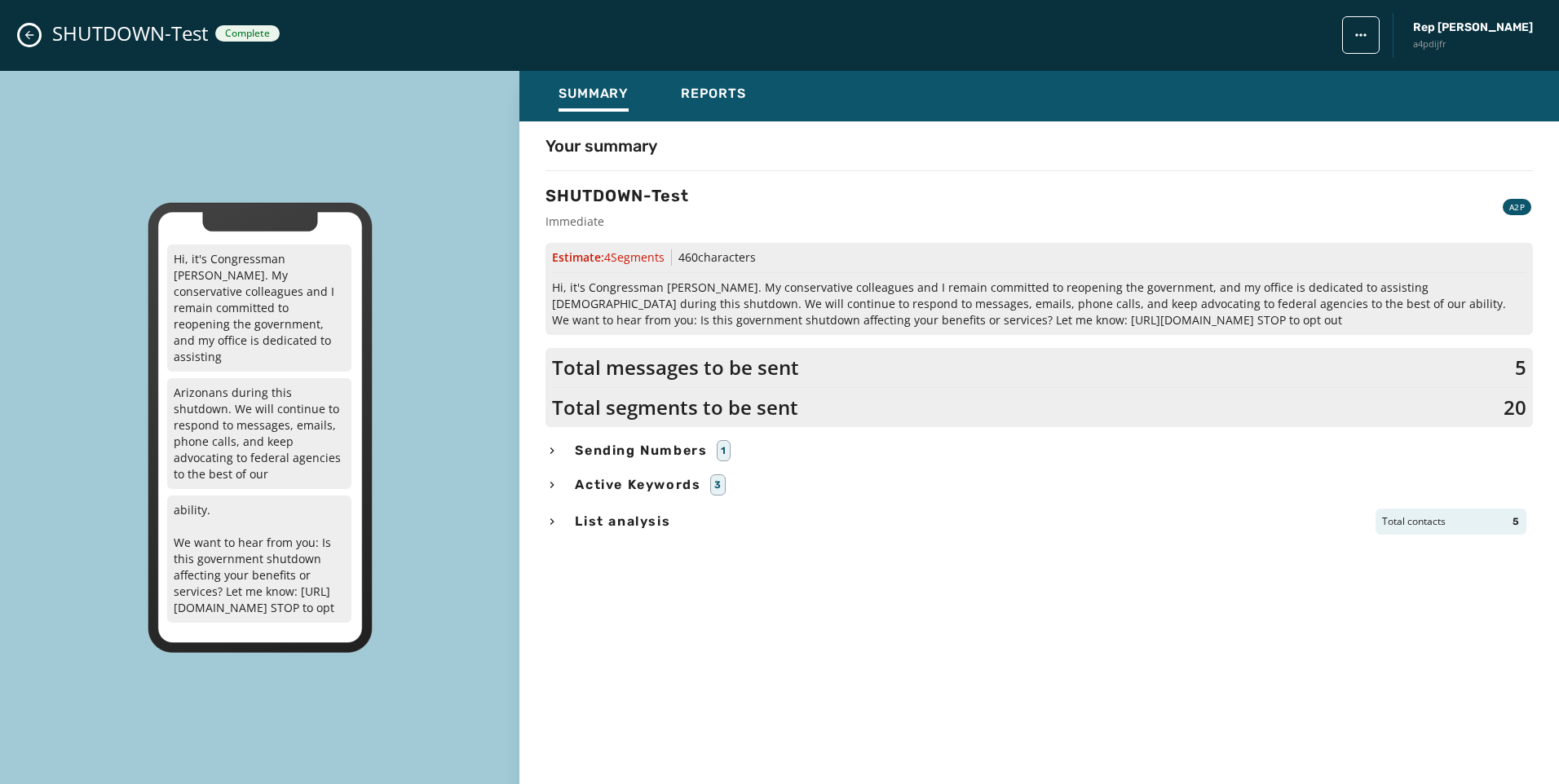
click at [25, 35] on icon "Close admin drawer" at bounding box center [29, 35] width 13 height 13
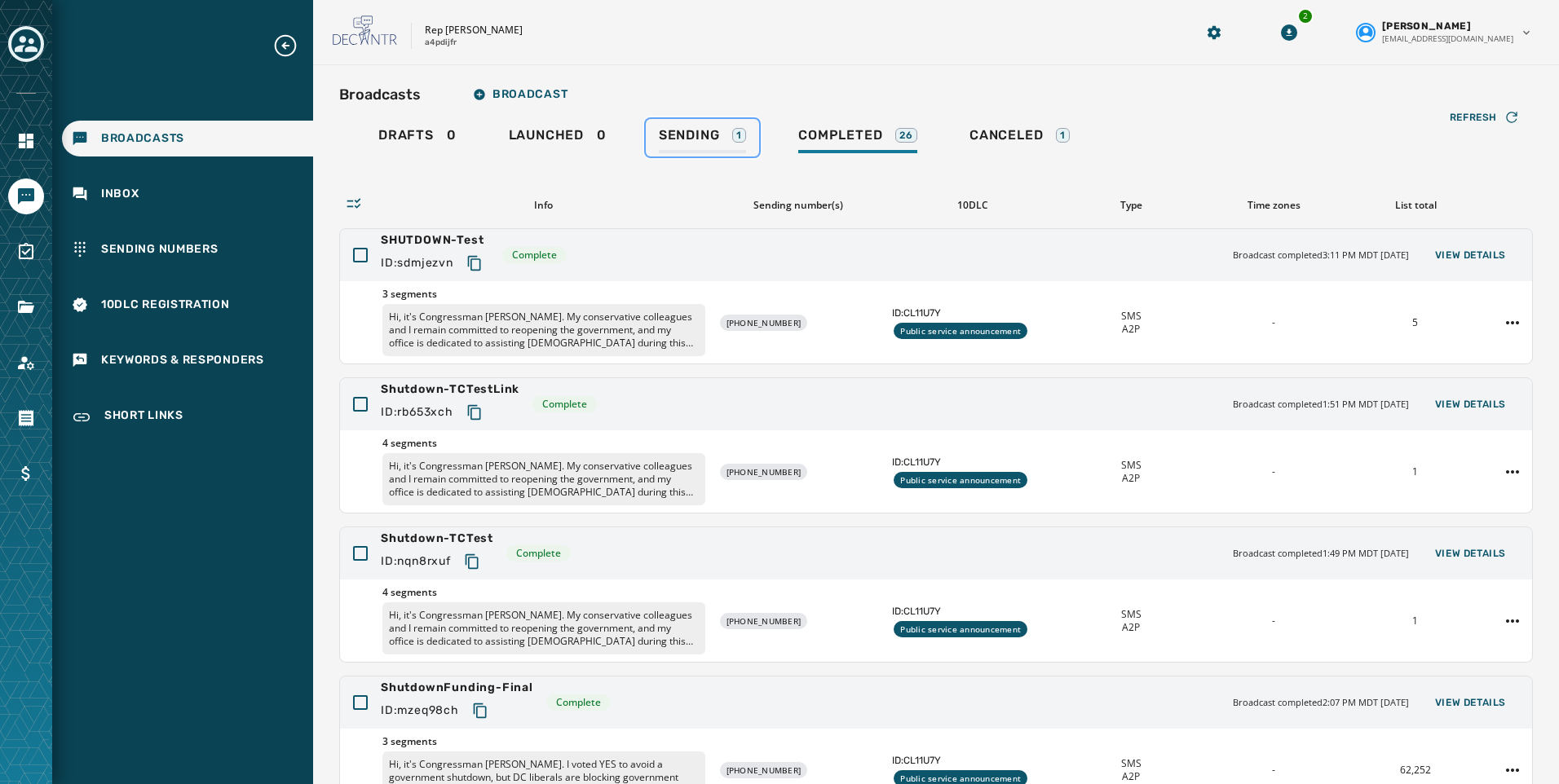
click at [719, 119] on link "Sending 1" at bounding box center [702, 137] width 114 height 37
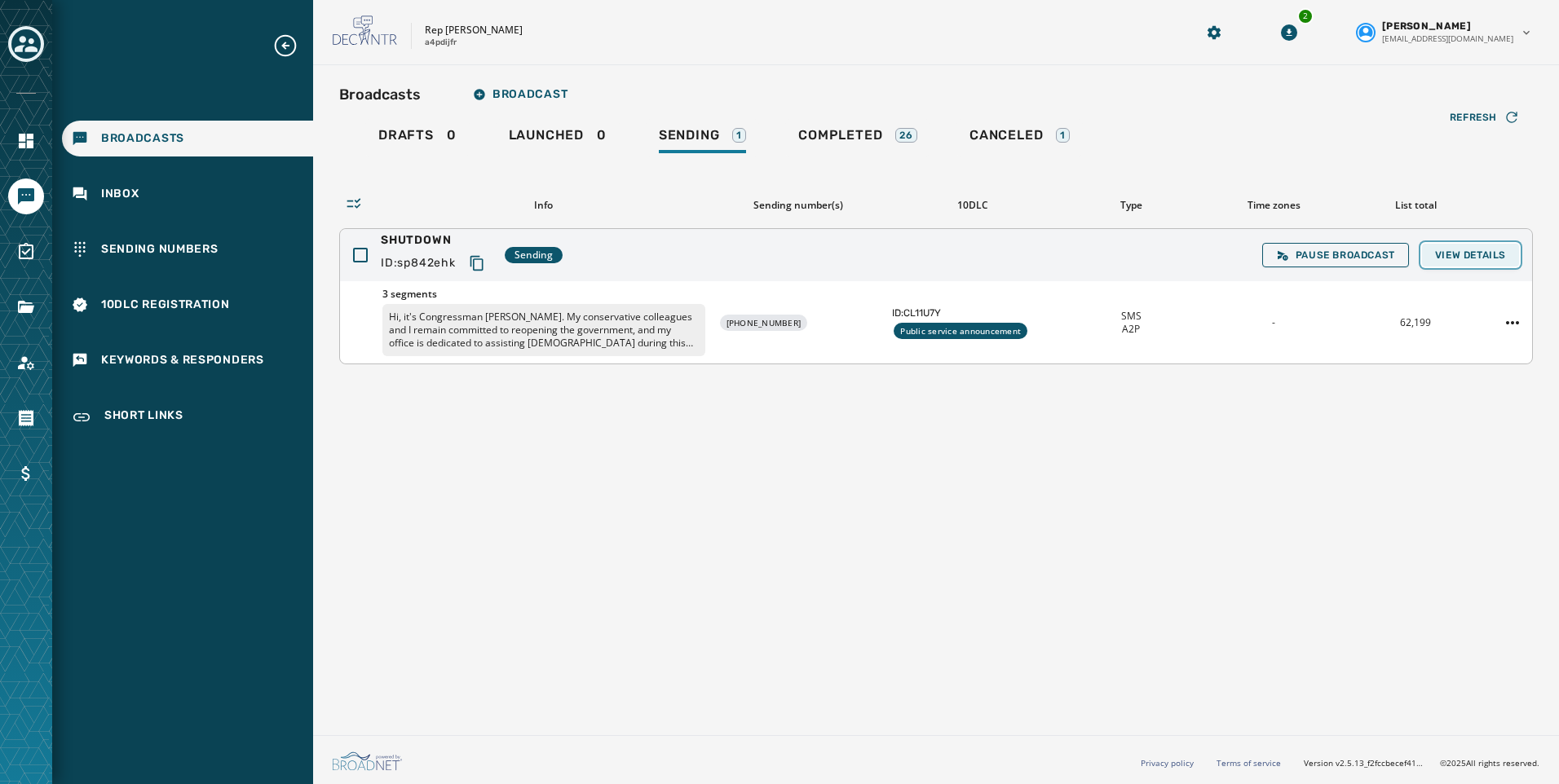
click at [1459, 251] on span "View Details" at bounding box center [1471, 255] width 71 height 13
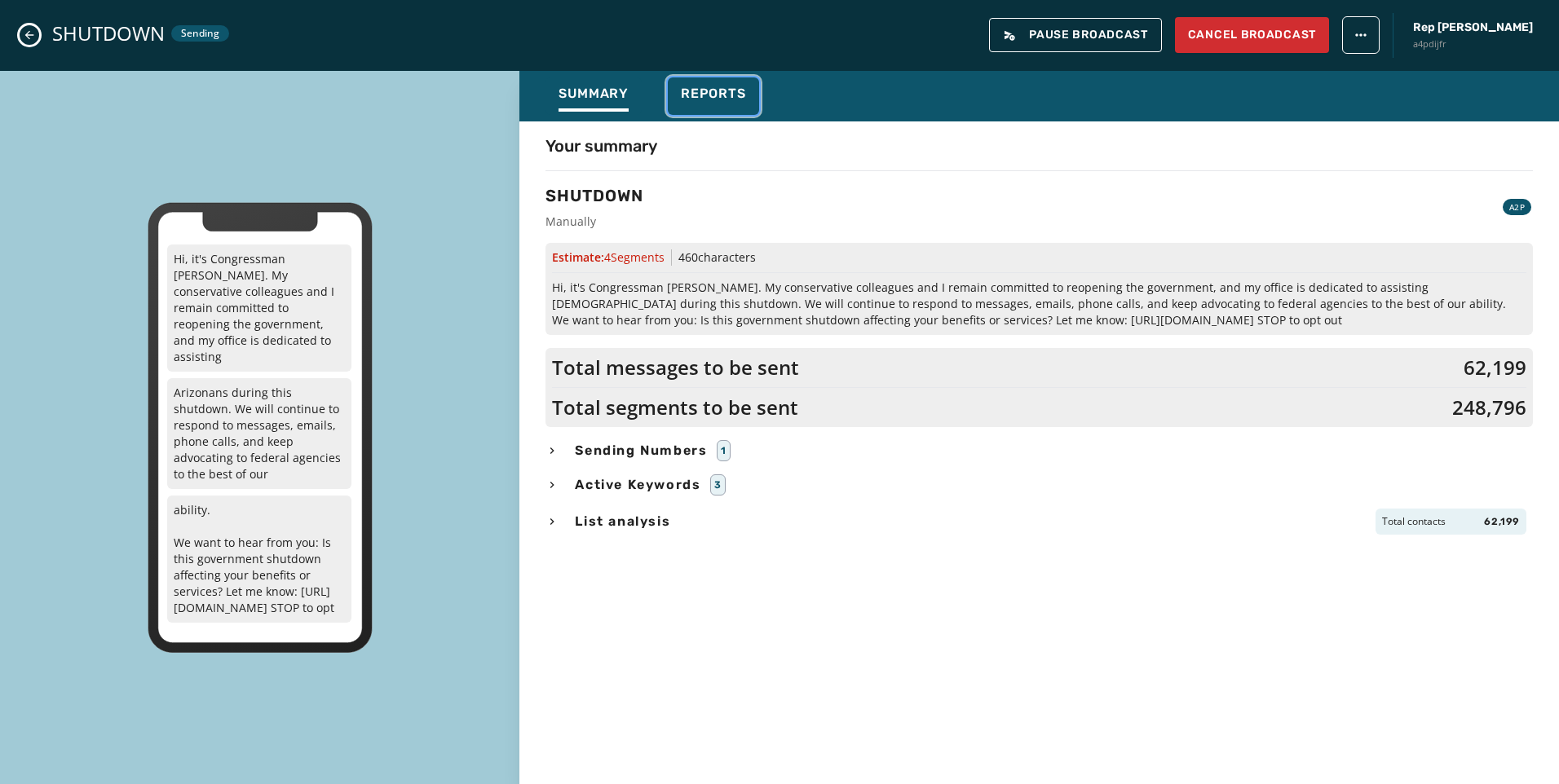
click at [731, 108] on div "Reports" at bounding box center [713, 98] width 65 height 26
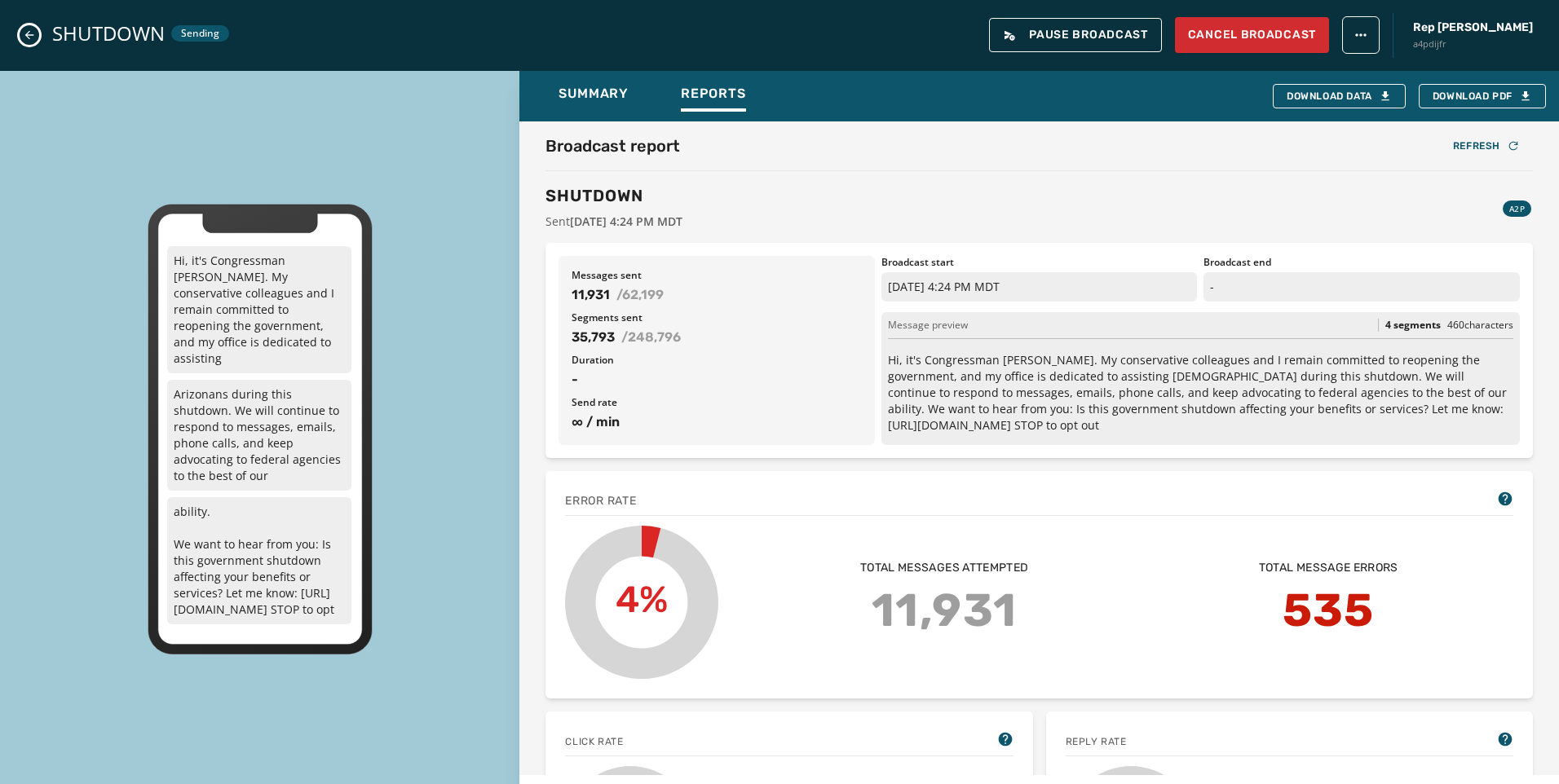
scroll to position [33, 0]
